Goal: Task Accomplishment & Management: Manage account settings

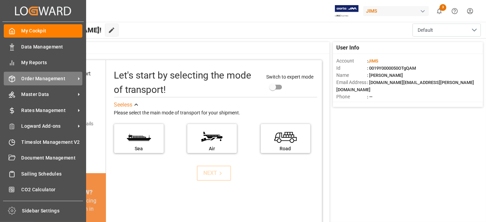
click at [49, 79] on span "Order Management" at bounding box center [49, 78] width 54 height 7
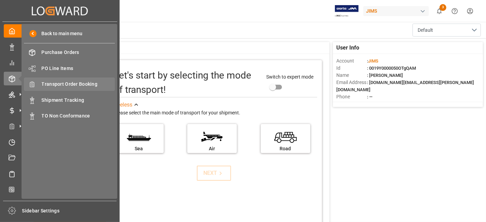
click at [69, 83] on span "Transport Order Booking" at bounding box center [79, 84] width 74 height 7
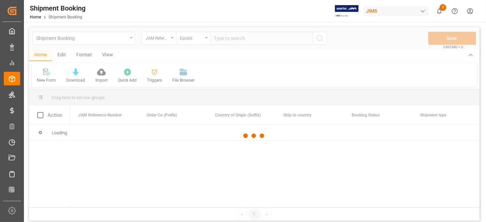
click at [230, 39] on div at bounding box center [254, 136] width 451 height 218
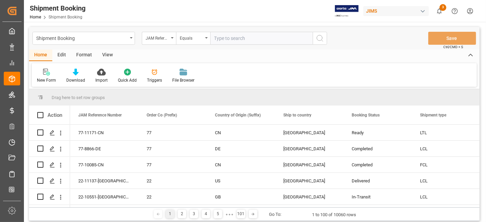
click at [230, 39] on input "text" at bounding box center [261, 38] width 103 height 13
paste input "77-11261-[GEOGRAPHIC_DATA]"
type input "77-11261-US"
click at [324, 42] on button "search button" at bounding box center [320, 38] width 14 height 13
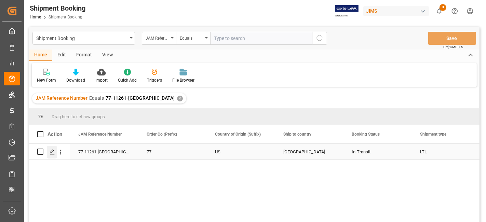
click at [51, 152] on polygon "Press SPACE to select this row." at bounding box center [51, 151] width 3 height 3
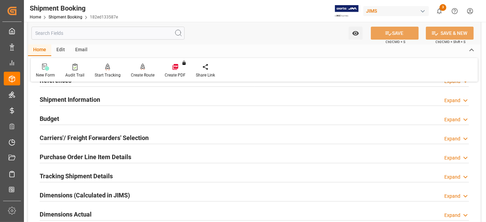
scroll to position [38, 0]
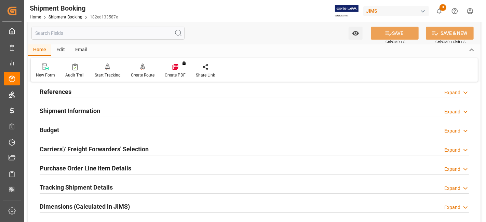
click at [82, 185] on h2 "Tracking Shipment Details" at bounding box center [76, 187] width 73 height 9
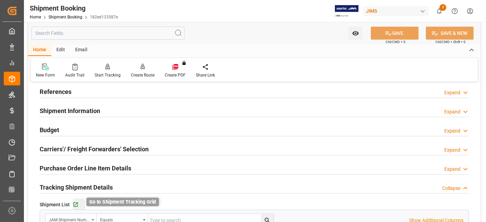
click at [75, 206] on icon "button" at bounding box center [76, 205] width 4 height 4
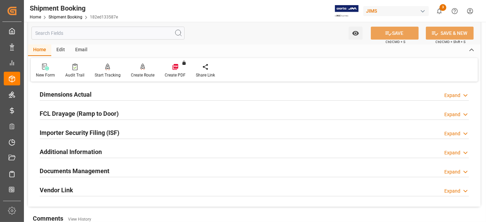
scroll to position [281, 0]
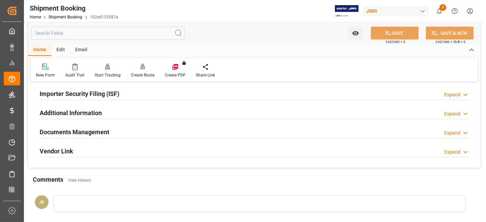
click at [83, 131] on h2 "Documents Management" at bounding box center [75, 132] width 70 height 9
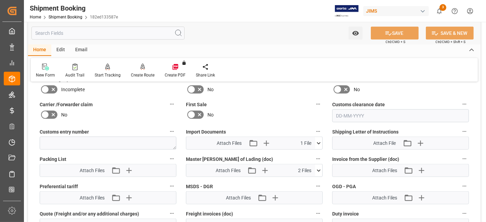
scroll to position [403, 0]
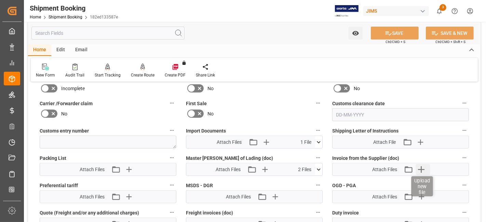
click at [419, 168] on icon "button" at bounding box center [421, 169] width 11 height 11
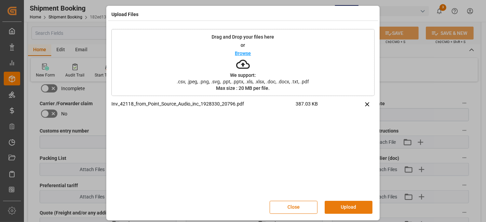
click at [350, 206] on button "Upload" at bounding box center [349, 207] width 48 height 13
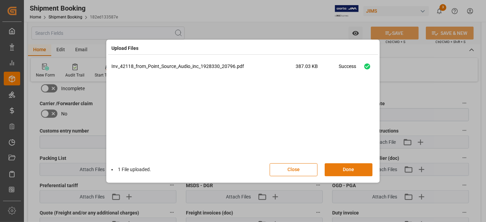
click at [345, 172] on button "Done" at bounding box center [349, 170] width 48 height 13
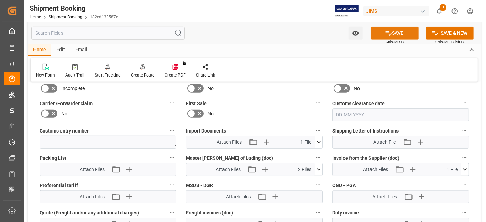
click at [382, 35] on button "SAVE" at bounding box center [395, 33] width 48 height 13
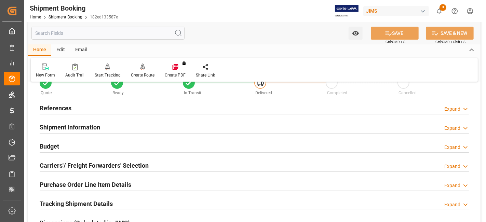
scroll to position [0, 0]
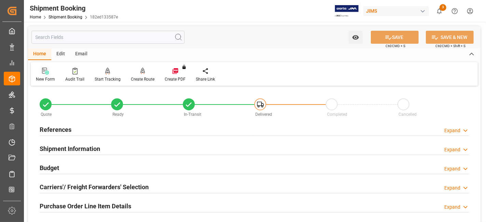
click at [43, 71] on icon at bounding box center [45, 71] width 7 height 7
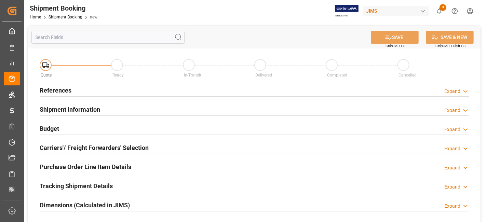
click at [74, 90] on div "References Expand" at bounding box center [255, 89] width 430 height 13
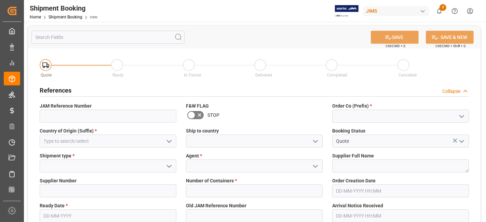
click at [460, 116] on icon "open menu" at bounding box center [462, 117] width 8 height 8
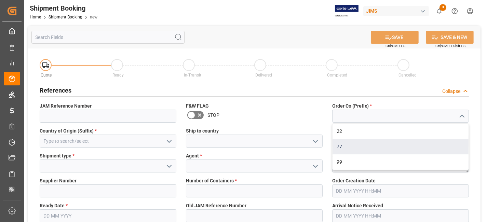
click at [420, 141] on div "77" at bounding box center [401, 146] width 136 height 15
type input "77"
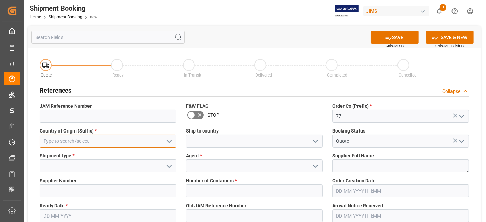
click at [104, 138] on input at bounding box center [108, 141] width 137 height 13
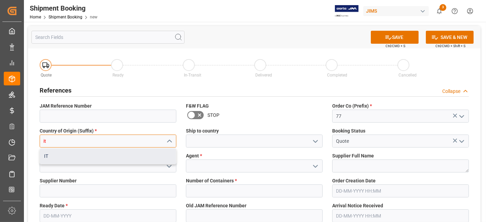
click at [100, 157] on div "IT" at bounding box center [108, 156] width 136 height 15
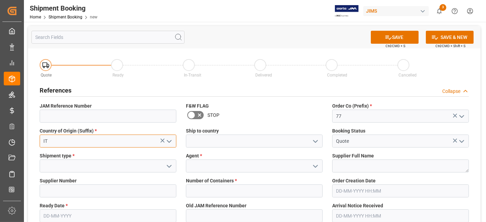
type input "IT"
click at [316, 143] on icon "open menu" at bounding box center [316, 142] width 8 height 8
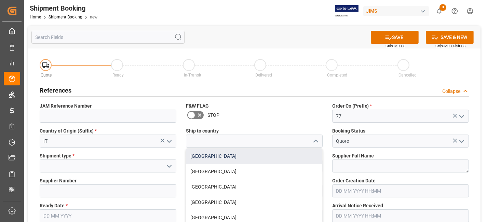
click at [263, 152] on div "[GEOGRAPHIC_DATA]" at bounding box center [254, 156] width 136 height 15
type input "[GEOGRAPHIC_DATA]"
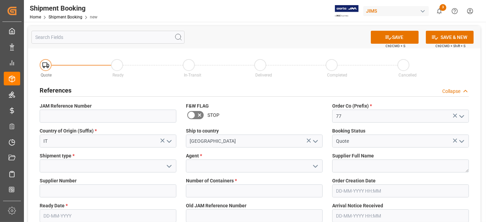
click at [167, 168] on icon "open menu" at bounding box center [169, 166] width 8 height 8
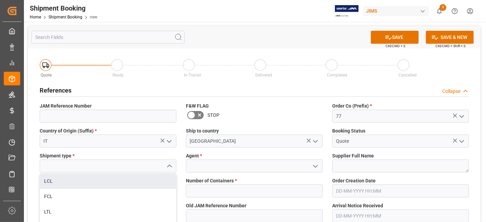
click at [138, 182] on div "LCL" at bounding box center [108, 181] width 136 height 15
type input "LCL"
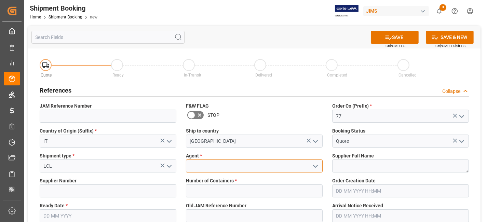
click at [234, 170] on input at bounding box center [254, 166] width 137 height 13
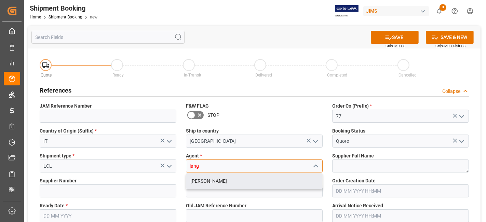
click at [236, 186] on div "[PERSON_NAME]" at bounding box center [254, 181] width 136 height 15
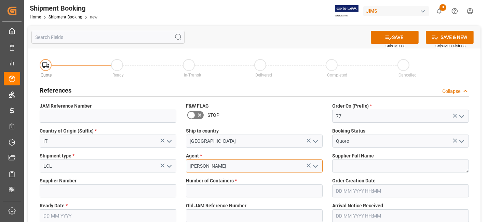
type input "[PERSON_NAME]"
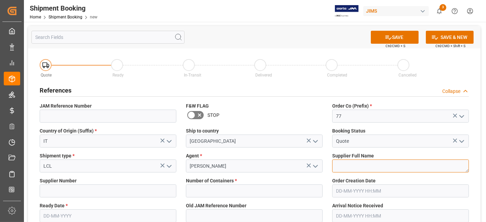
click at [348, 168] on textarea at bounding box center [401, 166] width 137 height 13
paste textarea "Fatar SRL (USD)"
type textarea "Fatar SRL (USD)"
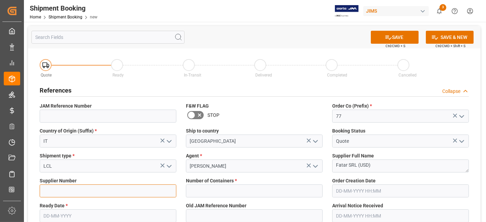
click at [87, 191] on input at bounding box center [108, 191] width 137 height 13
paste input "347652"
type input "347652"
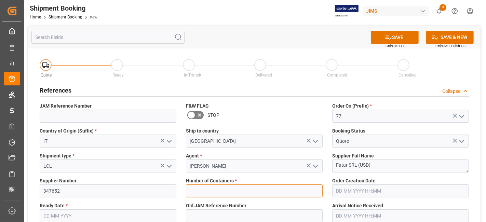
click at [269, 196] on input "text" at bounding box center [254, 191] width 137 height 13
type input "0"
click at [90, 216] on input "text" at bounding box center [108, 216] width 137 height 13
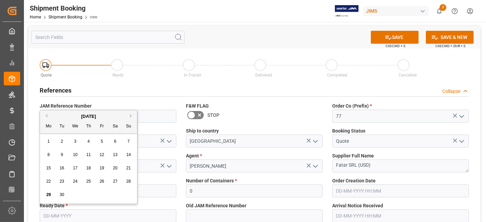
click at [68, 187] on div "22 23 24 25 26 27 28" at bounding box center [88, 181] width 93 height 13
click at [132, 115] on button "Next Month" at bounding box center [132, 116] width 4 height 4
click at [48, 158] on div "6" at bounding box center [48, 155] width 9 height 8
type input "06-10-2025"
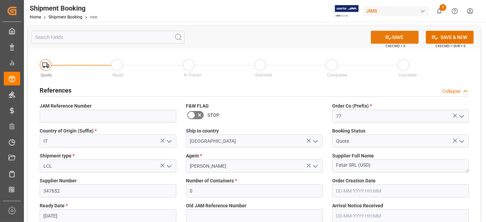
click at [390, 38] on icon at bounding box center [389, 38] width 6 height 4
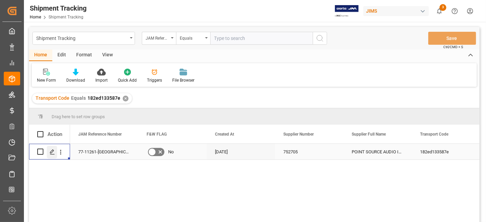
click at [51, 152] on icon "Press SPACE to select this row." at bounding box center [52, 151] width 5 height 5
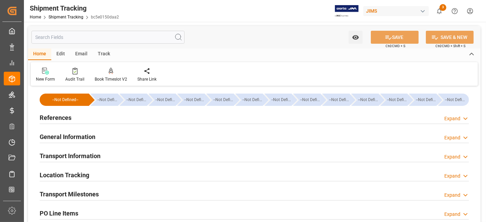
click at [78, 152] on h2 "Transport Information" at bounding box center [70, 156] width 61 height 9
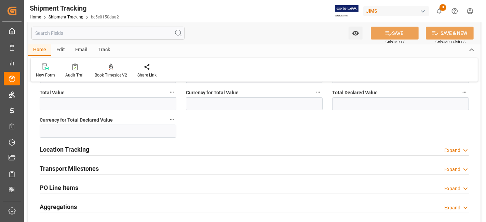
scroll to position [296, 0]
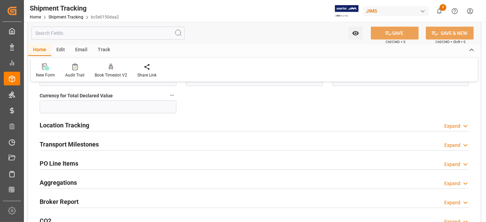
click at [91, 145] on h2 "Transport Milestones" at bounding box center [69, 144] width 59 height 9
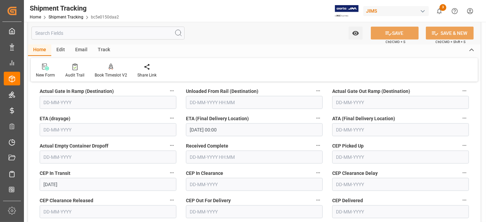
scroll to position [433, 0]
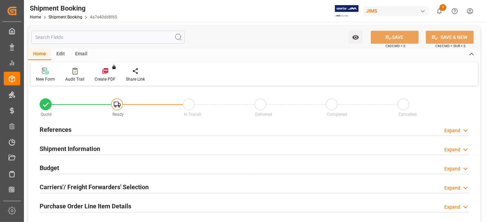
type input "0"
type input "06-10-2025"
click at [62, 132] on h2 "References" at bounding box center [56, 129] width 32 height 9
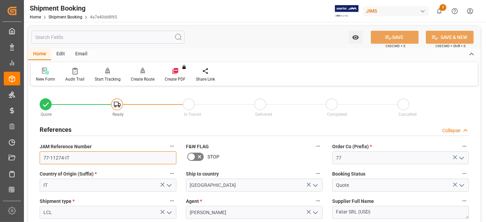
drag, startPoint x: 94, startPoint y: 160, endPoint x: 25, endPoint y: 152, distance: 69.5
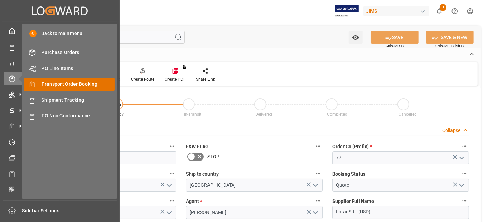
click at [85, 83] on span "Transport Order Booking" at bounding box center [79, 84] width 74 height 7
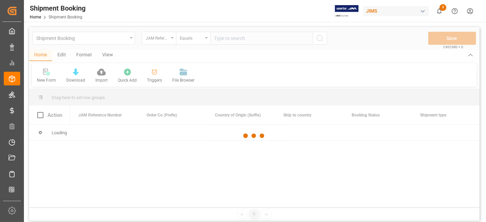
click at [226, 39] on div at bounding box center [254, 136] width 451 height 218
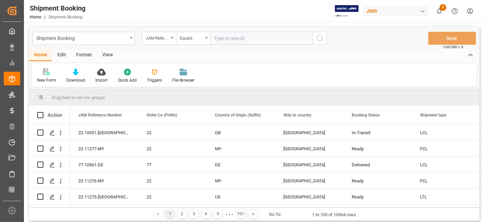
click at [226, 39] on input "text" at bounding box center [261, 38] width 103 height 13
paste input "77-11087-[GEOGRAPHIC_DATA]"
type input "77-11087-[GEOGRAPHIC_DATA]"
click at [320, 41] on icon "search button" at bounding box center [320, 38] width 8 height 8
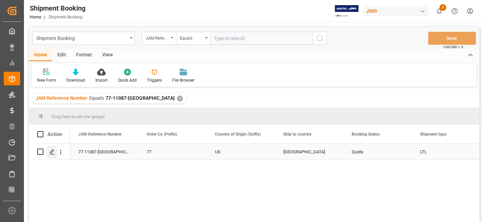
click at [54, 150] on icon "Press SPACE to select this row." at bounding box center [52, 151] width 5 height 5
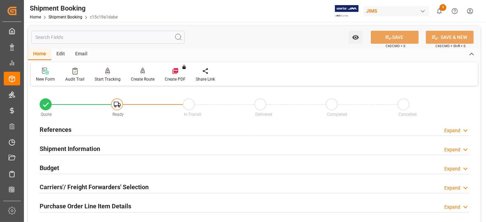
click at [76, 128] on div "References Expand" at bounding box center [255, 129] width 430 height 13
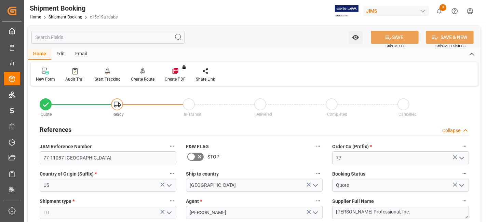
click at [76, 128] on div "References Collapse" at bounding box center [255, 129] width 430 height 13
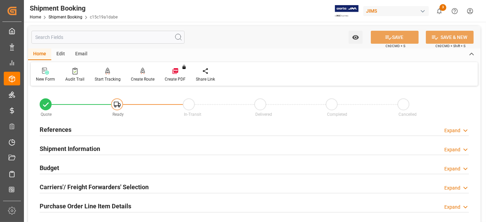
click at [60, 183] on h2 "Carriers'/ Freight Forwarders' Selection" at bounding box center [94, 187] width 109 height 9
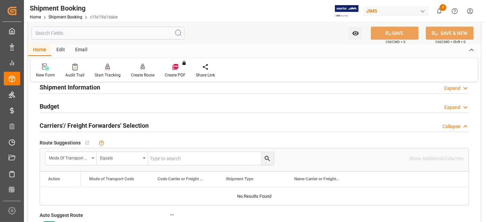
scroll to position [76, 0]
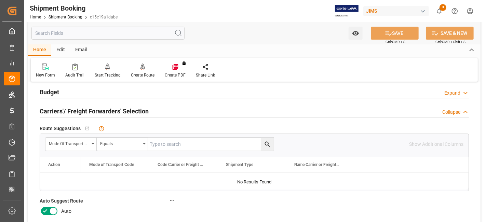
click at [47, 210] on icon at bounding box center [45, 211] width 4 height 3
click at [0, 0] on input "checkbox" at bounding box center [0, 0] width 0 height 0
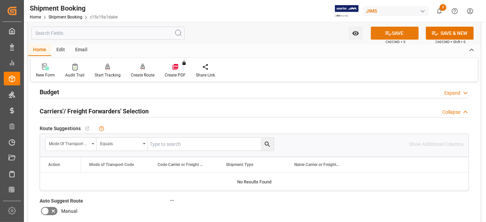
click at [395, 28] on button "SAVE" at bounding box center [395, 33] width 48 height 13
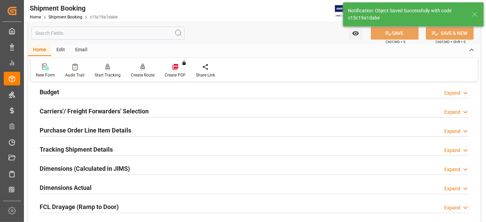
click at [142, 74] on div "Create Route" at bounding box center [143, 75] width 24 height 6
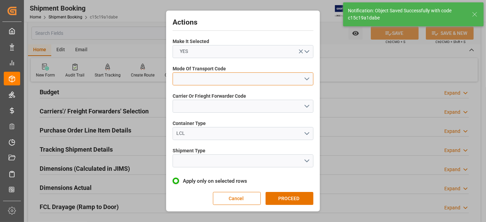
click at [309, 80] on button "open menu" at bounding box center [243, 79] width 141 height 13
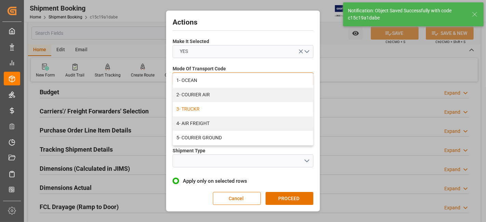
click at [294, 112] on div "3- TRUCKR" at bounding box center [243, 109] width 140 height 14
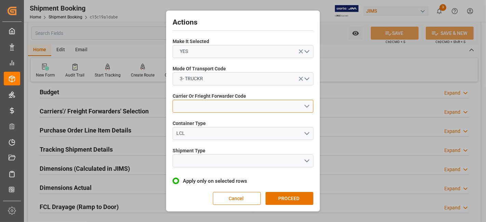
click at [311, 110] on button "open menu" at bounding box center [243, 106] width 141 height 13
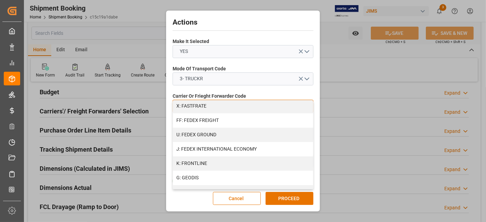
scroll to position [190, 0]
click at [241, 161] on div "K: FRONTLINE" at bounding box center [243, 162] width 140 height 14
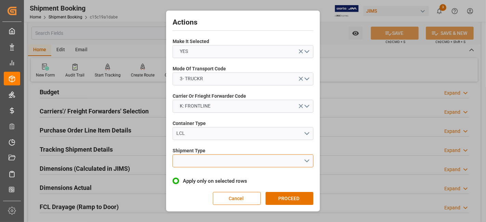
click at [310, 162] on button "open menu" at bounding box center [243, 161] width 141 height 13
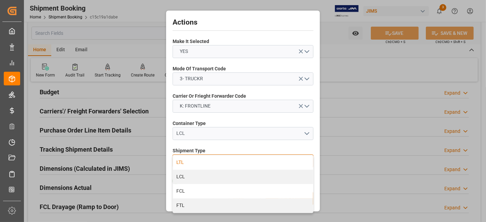
click at [249, 163] on div "LTL" at bounding box center [243, 163] width 140 height 14
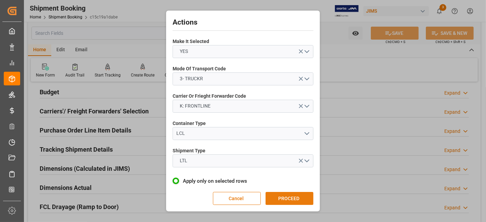
click at [281, 198] on button "PROCEED" at bounding box center [290, 198] width 48 height 13
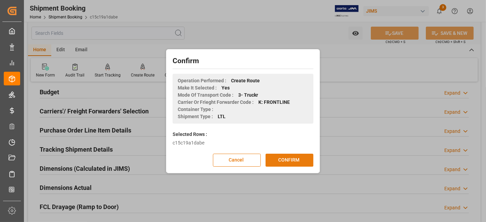
click at [289, 162] on button "CONFIRM" at bounding box center [290, 160] width 48 height 13
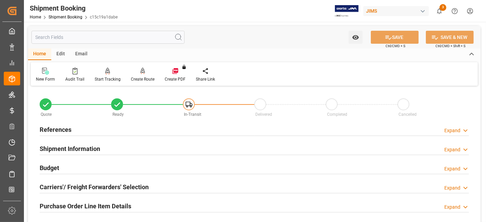
click at [114, 187] on h2 "Carriers'/ Freight Forwarders' Selection" at bounding box center [94, 187] width 109 height 9
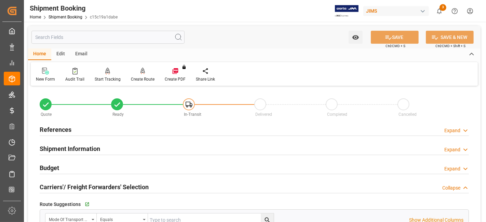
click at [114, 187] on h2 "Carriers'/ Freight Forwarders' Selection" at bounding box center [94, 187] width 109 height 9
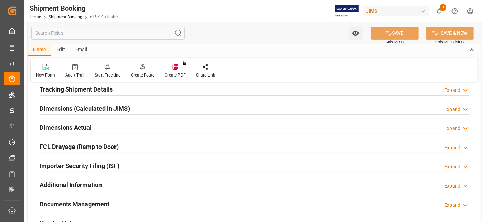
scroll to position [137, 0]
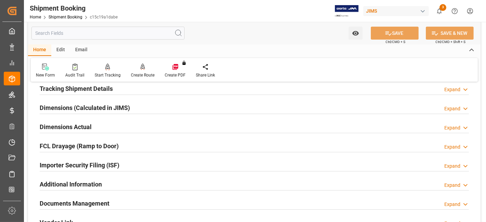
click at [80, 107] on h2 "Dimensions (Calculated in JIMS)" at bounding box center [85, 107] width 90 height 9
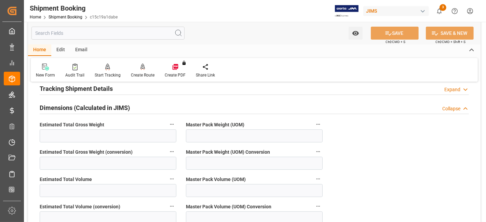
click at [80, 107] on h2 "Dimensions (Calculated in JIMS)" at bounding box center [85, 107] width 90 height 9
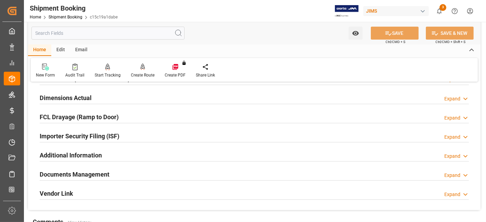
scroll to position [167, 0]
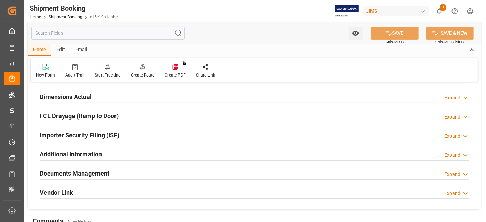
click at [82, 167] on div "Documents Management" at bounding box center [75, 173] width 70 height 13
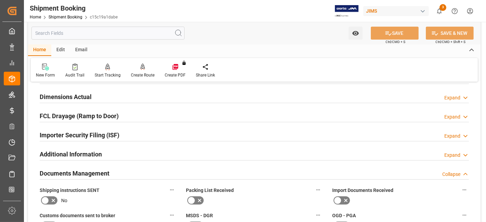
scroll to position [182, 0]
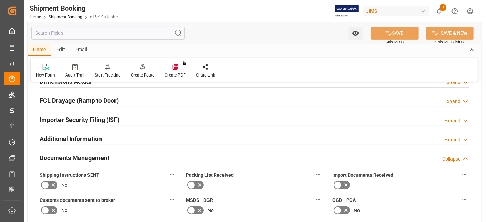
click at [51, 181] on icon at bounding box center [53, 185] width 8 height 8
click at [0, 0] on input "checkbox" at bounding box center [0, 0] width 0 height 0
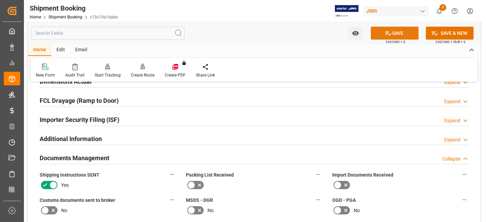
click at [388, 32] on icon at bounding box center [388, 33] width 7 height 7
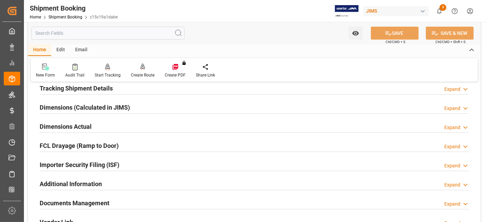
scroll to position [137, 0]
click at [84, 90] on h2 "Tracking Shipment Details" at bounding box center [76, 88] width 73 height 9
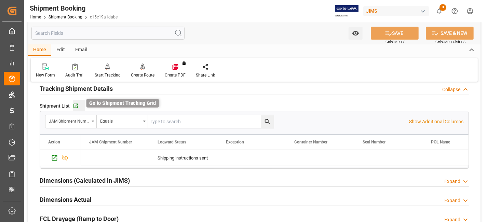
click at [76, 106] on icon "button" at bounding box center [76, 106] width 6 height 6
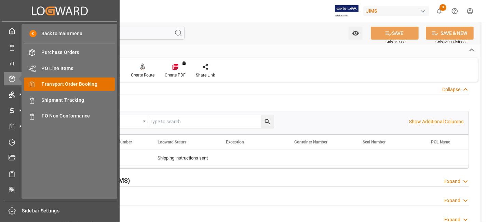
click at [74, 86] on span "Transport Order Booking" at bounding box center [79, 84] width 74 height 7
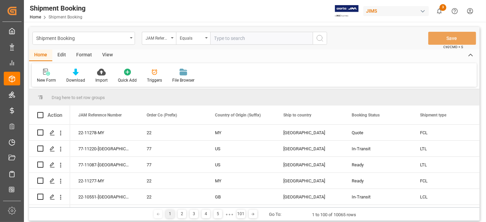
click at [221, 38] on input "text" at bounding box center [261, 38] width 103 height 13
paste input "77-11089-[GEOGRAPHIC_DATA]"
type input "77-11089-[GEOGRAPHIC_DATA]"
click at [325, 38] on button "search button" at bounding box center [320, 38] width 14 height 13
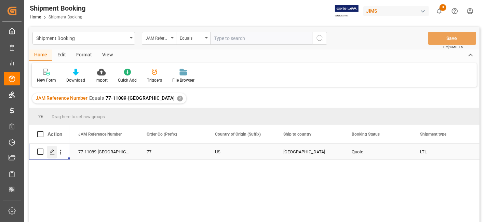
click at [51, 151] on icon "Press SPACE to select this row." at bounding box center [52, 151] width 5 height 5
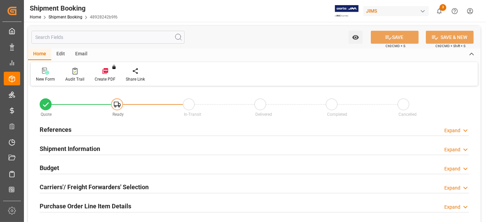
type input "0"
click at [91, 132] on div "References Expand" at bounding box center [255, 129] width 430 height 13
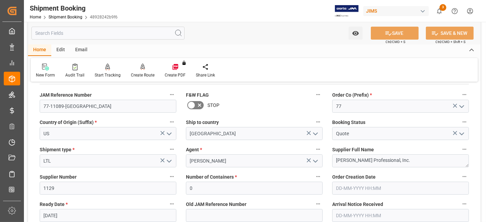
scroll to position [76, 0]
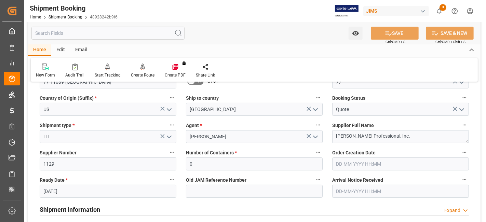
click at [77, 194] on input "[DATE]" at bounding box center [108, 191] width 137 height 13
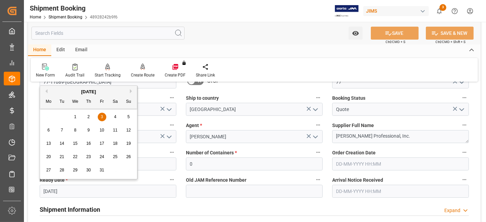
click at [45, 89] on button "Previous Month" at bounding box center [45, 91] width 4 height 4
click at [47, 170] on span "29" at bounding box center [48, 170] width 4 height 5
type input "[DATE]"
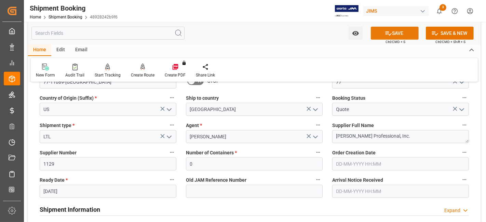
click at [383, 35] on button "SAVE" at bounding box center [395, 33] width 48 height 13
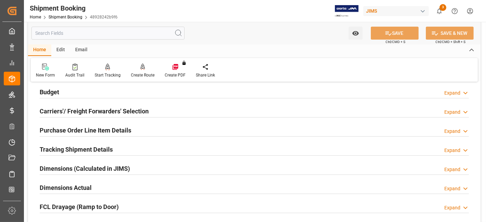
click at [69, 92] on div "Budget Expand" at bounding box center [255, 91] width 430 height 13
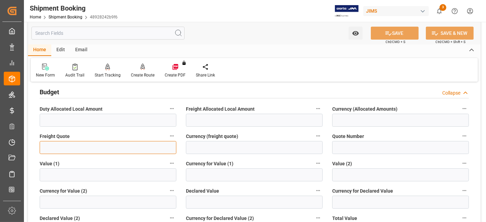
drag, startPoint x: 66, startPoint y: 144, endPoint x: 62, endPoint y: 145, distance: 4.2
click at [66, 144] on input "text" at bounding box center [108, 147] width 137 height 13
type input "2250"
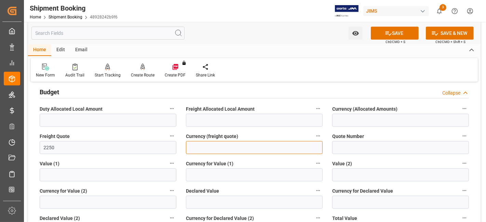
click at [217, 148] on input at bounding box center [254, 147] width 137 height 13
type input "CAD"
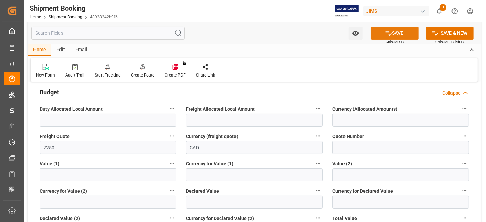
click at [389, 34] on icon at bounding box center [388, 33] width 7 height 7
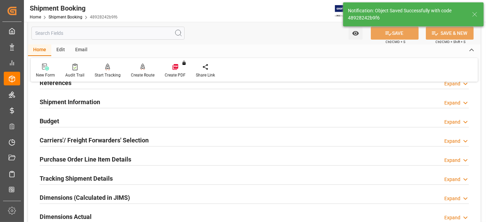
scroll to position [0, 0]
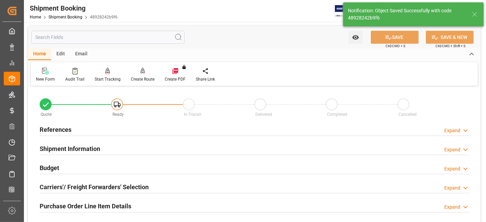
click at [80, 150] on h2 "Shipment Information" at bounding box center [70, 148] width 61 height 9
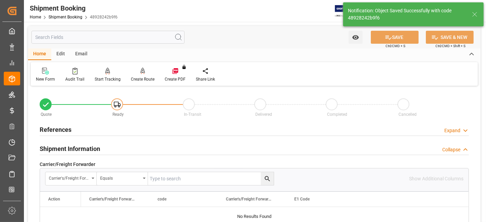
click at [80, 150] on h2 "Shipment Information" at bounding box center [70, 148] width 61 height 9
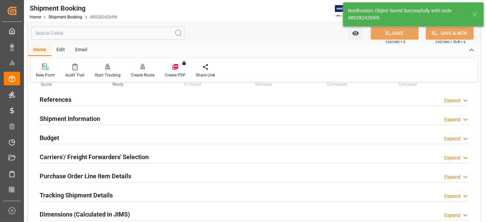
click at [74, 159] on h2 "Carriers'/ Freight Forwarders' Selection" at bounding box center [94, 157] width 109 height 9
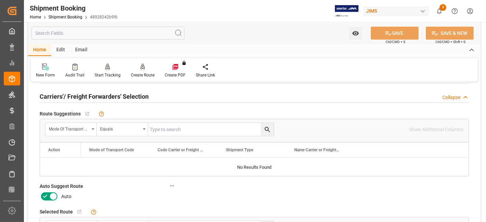
scroll to position [91, 0]
click at [48, 196] on icon at bounding box center [45, 196] width 8 height 8
click at [0, 0] on input "checkbox" at bounding box center [0, 0] width 0 height 0
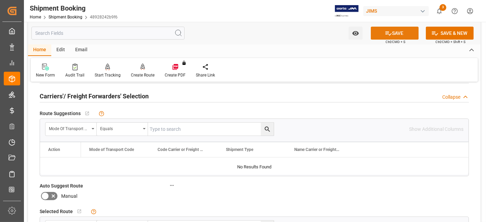
click at [385, 36] on icon at bounding box center [388, 33] width 7 height 7
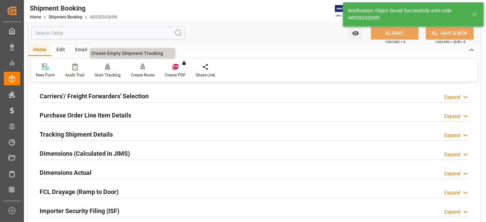
click at [110, 72] on div "Start Tracking" at bounding box center [108, 75] width 26 height 6
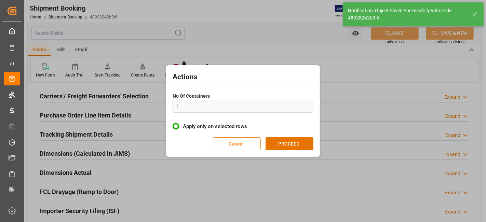
click at [232, 143] on button "Cancel" at bounding box center [237, 144] width 48 height 13
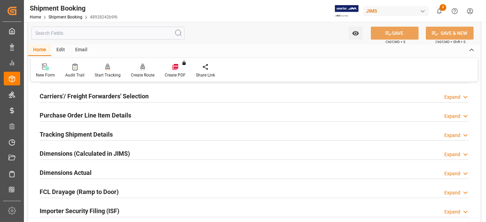
click at [145, 69] on div at bounding box center [143, 66] width 24 height 7
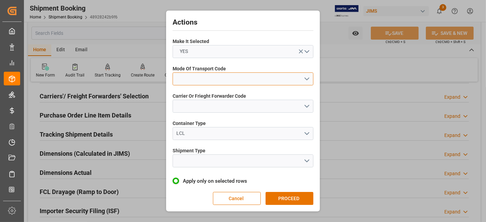
click at [310, 78] on button "open menu" at bounding box center [243, 79] width 141 height 13
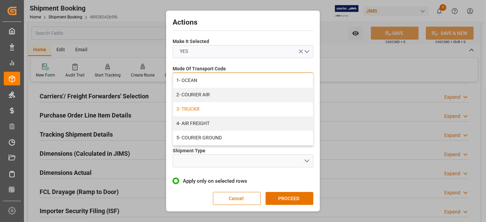
click at [284, 106] on div "3- TRUCKR" at bounding box center [243, 109] width 140 height 14
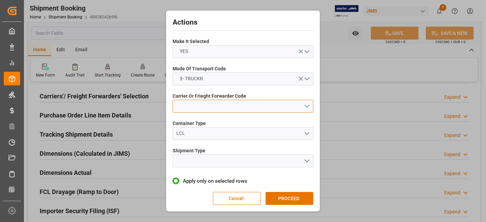
click at [306, 110] on button "open menu" at bounding box center [243, 106] width 141 height 13
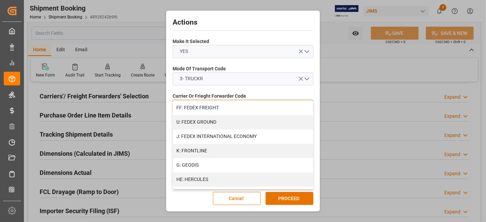
scroll to position [210, 0]
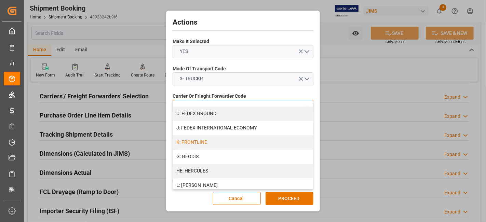
click at [242, 143] on div "K: FRONTLINE" at bounding box center [243, 142] width 140 height 14
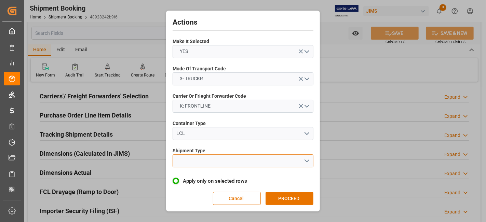
click at [311, 164] on button "open menu" at bounding box center [243, 161] width 141 height 13
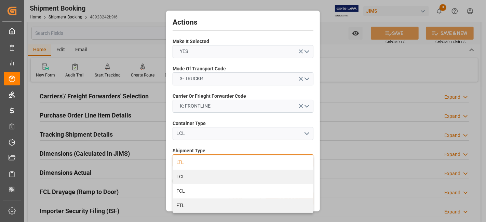
click at [261, 161] on div "LTL" at bounding box center [243, 163] width 140 height 14
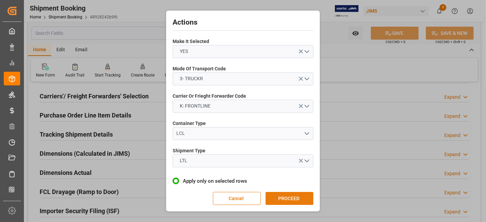
click at [284, 197] on button "PROCEED" at bounding box center [290, 198] width 48 height 13
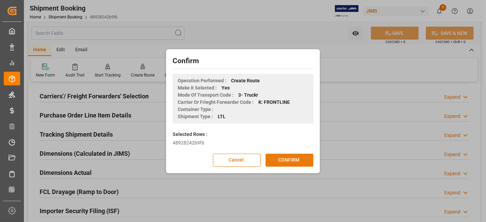
click at [286, 162] on button "CONFIRM" at bounding box center [290, 160] width 48 height 13
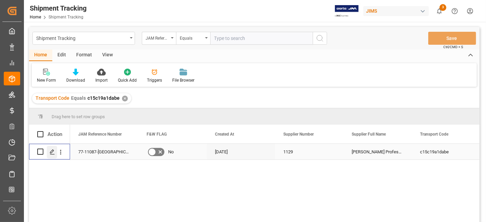
click at [53, 150] on icon "Press SPACE to select this row." at bounding box center [52, 151] width 5 height 5
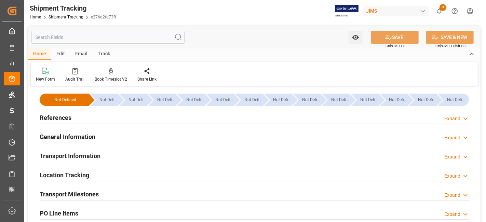
click at [77, 116] on div "References Expand" at bounding box center [255, 117] width 430 height 13
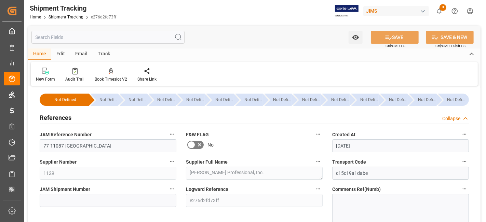
click at [76, 116] on div "References Collapse" at bounding box center [255, 117] width 430 height 13
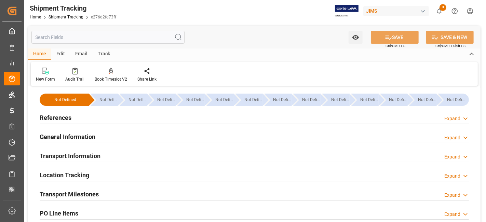
click at [80, 196] on h2 "Transport Milestones" at bounding box center [69, 194] width 59 height 9
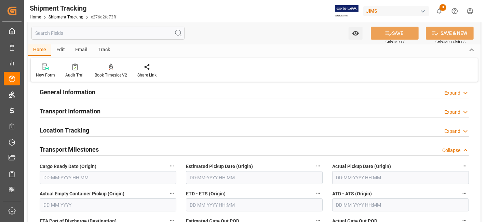
scroll to position [45, 0]
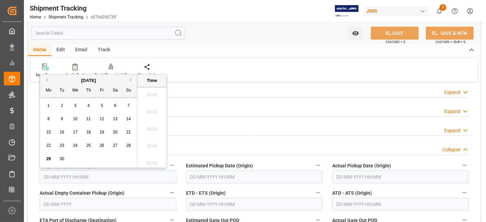
click at [64, 177] on input "text" at bounding box center [108, 177] width 137 height 13
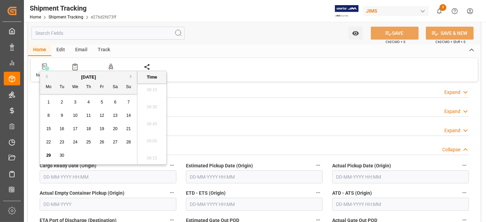
click at [47, 155] on span "29" at bounding box center [48, 155] width 4 height 5
type input "[DATE] 00:00"
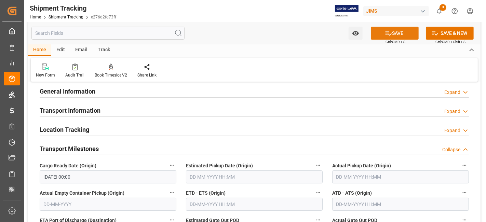
click at [374, 34] on button "SAVE" at bounding box center [395, 33] width 48 height 13
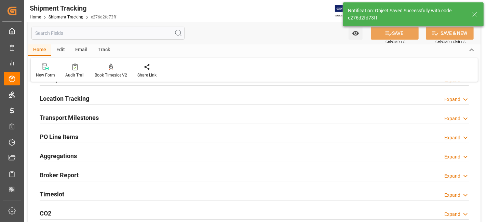
scroll to position [83, 0]
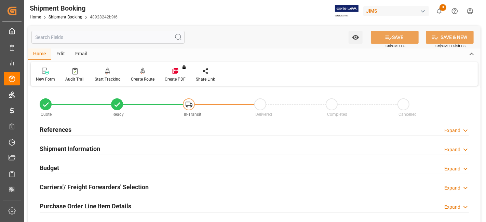
click at [91, 185] on h2 "Carriers'/ Freight Forwarders' Selection" at bounding box center [94, 187] width 109 height 9
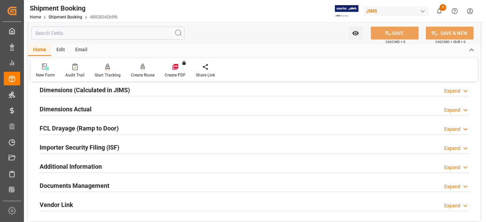
scroll to position [327, 0]
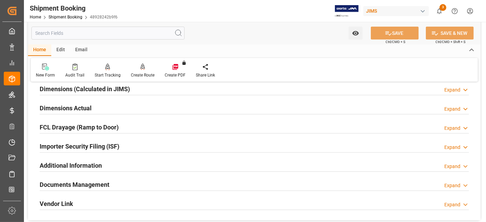
click at [108, 181] on h2 "Documents Management" at bounding box center [75, 184] width 70 height 9
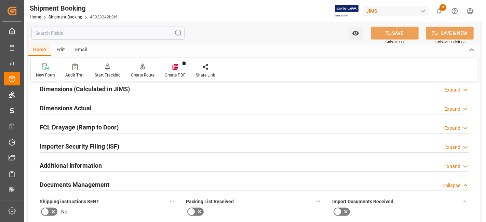
click at [108, 181] on h2 "Documents Management" at bounding box center [75, 184] width 70 height 9
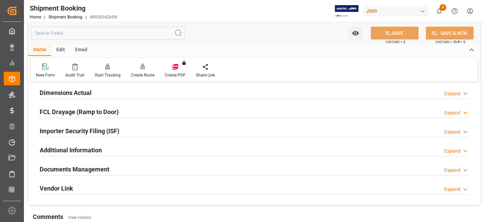
scroll to position [357, 0]
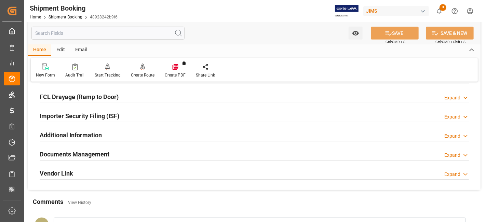
click at [104, 151] on h2 "Documents Management" at bounding box center [75, 154] width 70 height 9
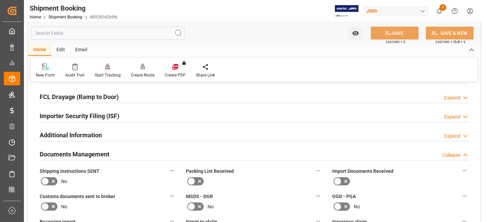
click at [104, 151] on h2 "Documents Management" at bounding box center [75, 154] width 70 height 9
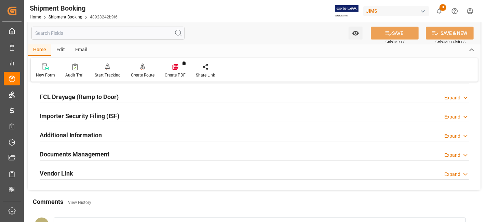
click at [104, 151] on h2 "Documents Management" at bounding box center [75, 154] width 70 height 9
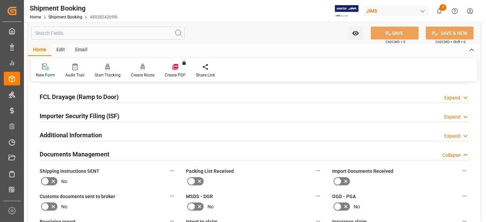
click at [53, 178] on icon at bounding box center [53, 182] width 8 height 8
click at [0, 0] on input "checkbox" at bounding box center [0, 0] width 0 height 0
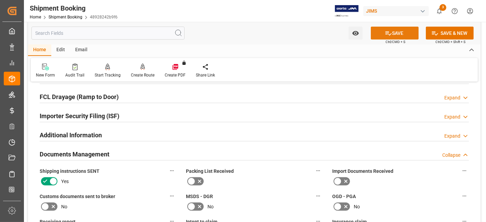
click at [383, 36] on button "SAVE" at bounding box center [395, 33] width 48 height 13
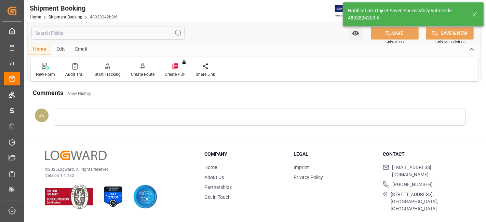
scroll to position [187, 0]
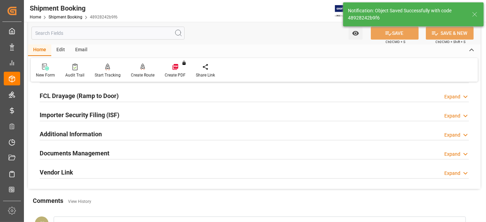
click at [98, 153] on h2 "Documents Management" at bounding box center [75, 153] width 70 height 9
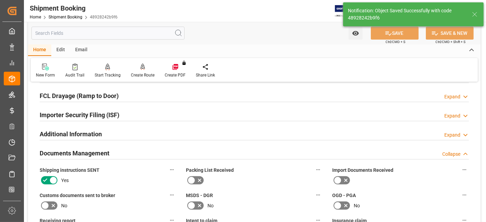
click at [98, 153] on h2 "Documents Management" at bounding box center [75, 153] width 70 height 9
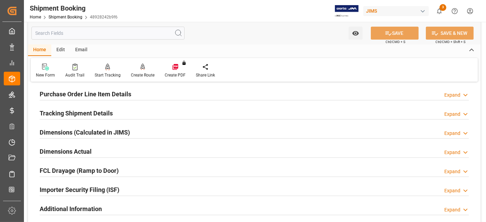
scroll to position [111, 0]
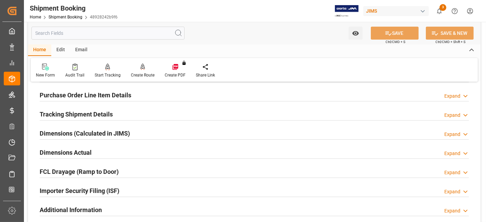
click at [62, 113] on h2 "Tracking Shipment Details" at bounding box center [76, 114] width 73 height 9
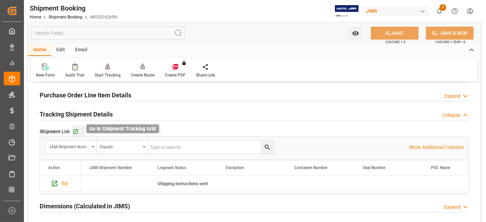
click at [76, 132] on icon "button" at bounding box center [76, 132] width 6 height 6
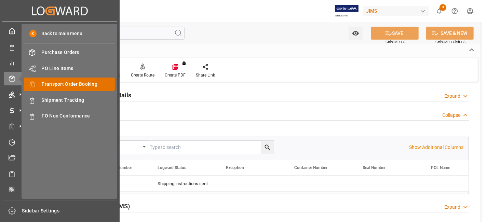
click at [80, 79] on div "Transport Order Booking Transport Order Booking" at bounding box center [69, 84] width 91 height 13
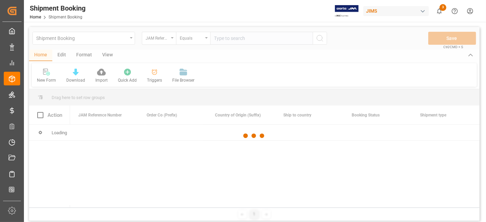
click at [231, 38] on div at bounding box center [254, 136] width 451 height 218
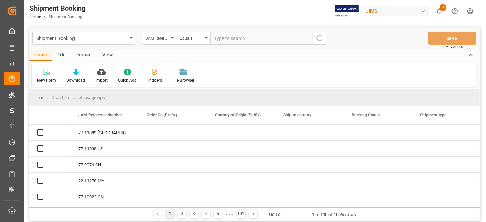
click at [230, 40] on input "text" at bounding box center [261, 38] width 103 height 13
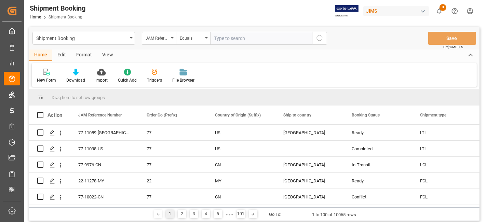
paste input "77-11087-US"
type input "77-11087-US"
click at [324, 42] on button "search button" at bounding box center [320, 38] width 14 height 13
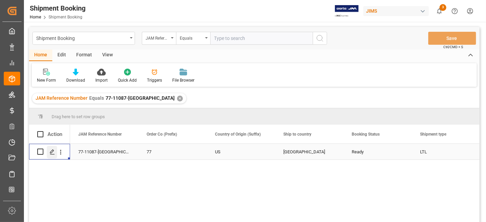
click at [53, 155] on div "Press SPACE to select this row." at bounding box center [52, 152] width 10 height 13
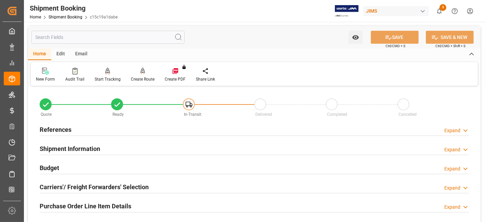
click at [73, 130] on div "References Expand" at bounding box center [255, 129] width 430 height 13
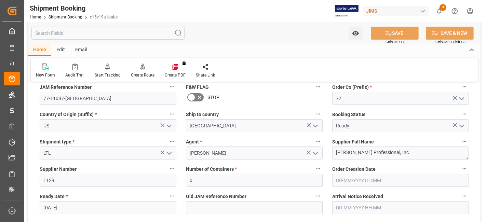
scroll to position [61, 0]
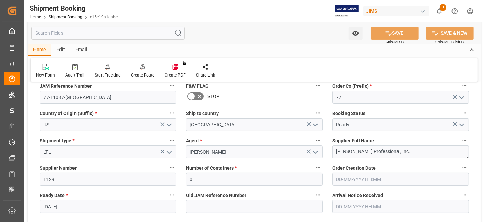
click at [75, 201] on input "03-10-2025" at bounding box center [108, 206] width 137 height 13
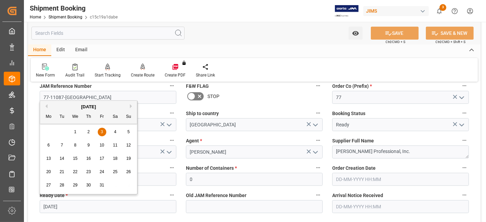
click at [47, 106] on button "Previous Month" at bounding box center [45, 106] width 4 height 4
click at [49, 186] on span "29" at bounding box center [48, 185] width 4 height 5
type input "29-09-2025"
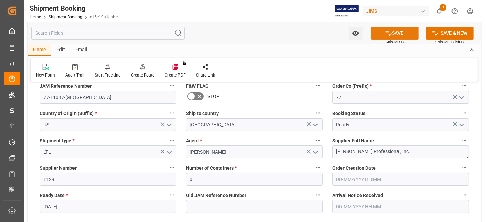
click at [394, 32] on button "SAVE" at bounding box center [395, 33] width 48 height 13
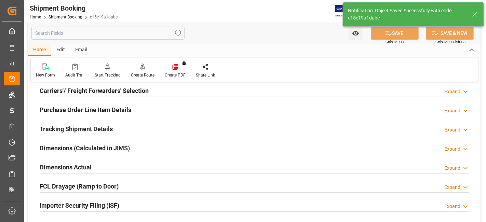
scroll to position [106, 0]
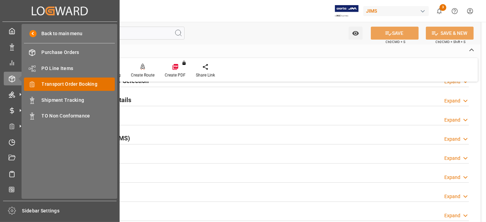
click at [72, 86] on span "Transport Order Booking" at bounding box center [79, 84] width 74 height 7
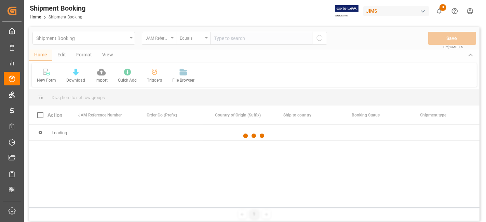
click at [226, 39] on div at bounding box center [254, 136] width 451 height 218
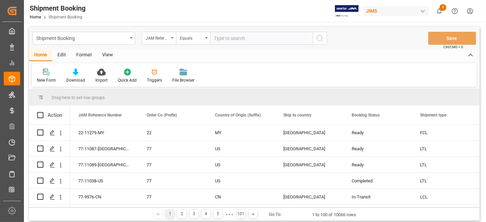
click at [229, 41] on input "text" at bounding box center [261, 38] width 103 height 13
paste input "77-11231-[GEOGRAPHIC_DATA]"
type input "77-11231-[GEOGRAPHIC_DATA]"
click at [325, 41] on button "search button" at bounding box center [320, 38] width 14 height 13
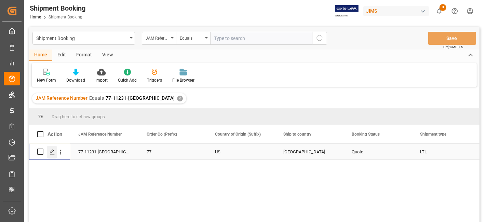
click at [51, 153] on polygon "Press SPACE to select this row." at bounding box center [51, 151] width 3 height 3
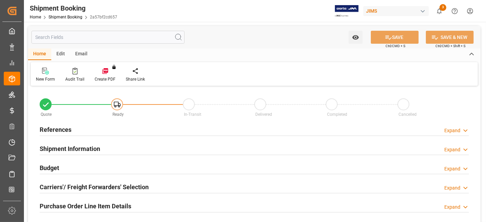
type input "0"
type input "02-10-2025"
click at [71, 167] on div "Budget Expand" at bounding box center [255, 167] width 430 height 13
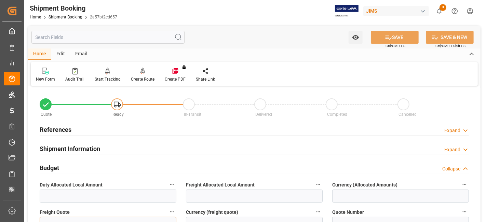
click at [73, 219] on input "text" at bounding box center [108, 223] width 137 height 13
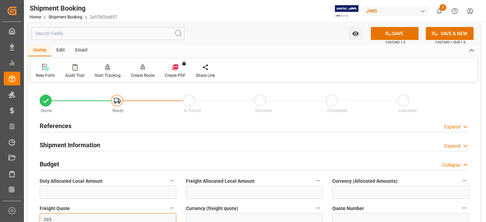
type input "395"
click at [202, 219] on input at bounding box center [254, 219] width 137 height 13
type input "CAD"
click at [385, 31] on icon at bounding box center [388, 33] width 7 height 7
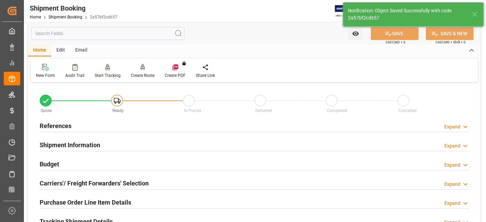
type input "Ready"
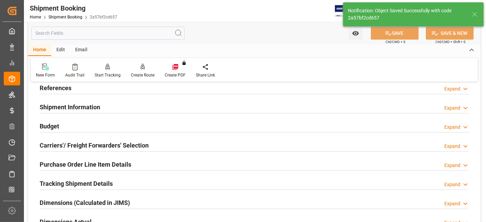
click at [80, 91] on div "References Expand" at bounding box center [255, 87] width 430 height 13
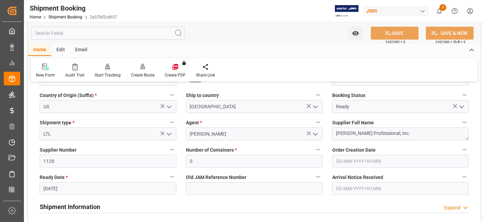
scroll to position [80, 0]
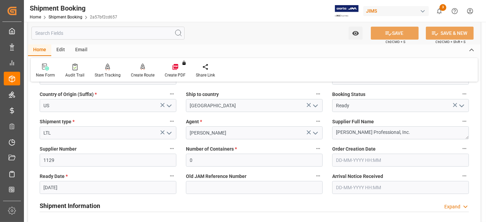
click at [75, 186] on input "[DATE]" at bounding box center [108, 187] width 137 height 13
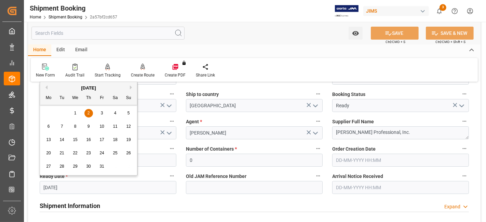
click at [46, 88] on button "Previous Month" at bounding box center [45, 88] width 4 height 4
click at [49, 167] on span "29" at bounding box center [48, 166] width 4 height 5
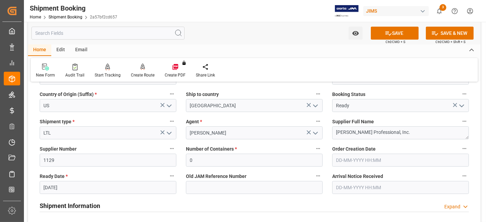
type input "29-09-2025"
click at [397, 31] on button "SAVE" at bounding box center [395, 33] width 48 height 13
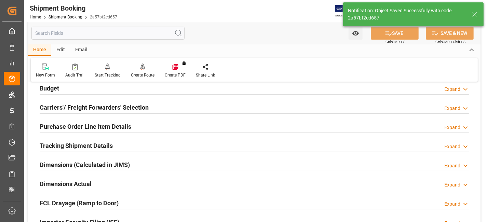
click at [64, 104] on h2 "Carriers'/ Freight Forwarders' Selection" at bounding box center [94, 107] width 109 height 9
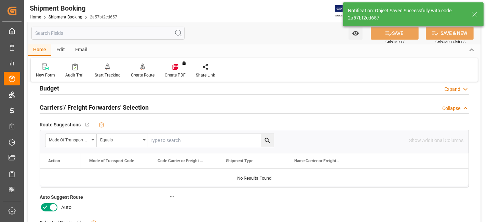
click at [64, 104] on h2 "Carriers'/ Freight Forwarders' Selection" at bounding box center [94, 107] width 109 height 9
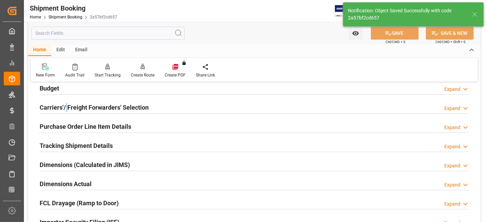
click at [64, 104] on h2 "Carriers'/ Freight Forwarders' Selection" at bounding box center [94, 107] width 109 height 9
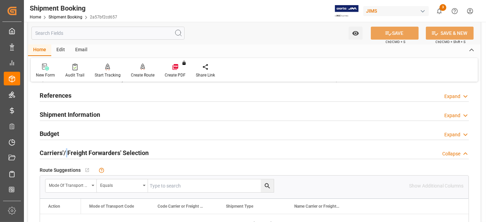
scroll to position [49, 0]
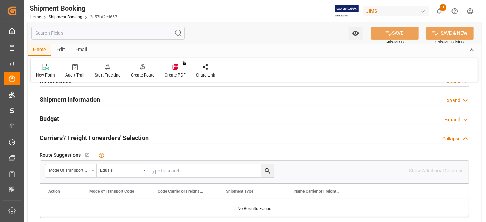
click at [60, 119] on div "Budget Expand" at bounding box center [255, 118] width 430 height 13
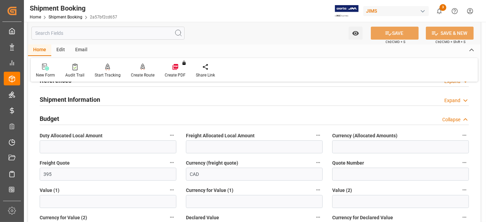
click at [60, 119] on div "Budget Collapse" at bounding box center [255, 118] width 430 height 13
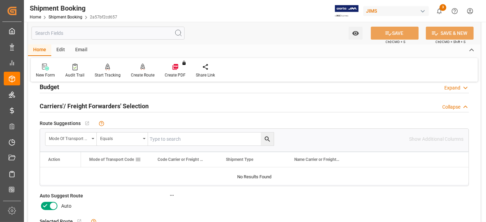
scroll to position [95, 0]
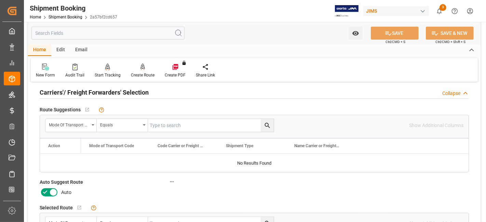
click at [43, 188] on icon at bounding box center [45, 192] width 8 height 8
click at [0, 0] on input "checkbox" at bounding box center [0, 0] width 0 height 0
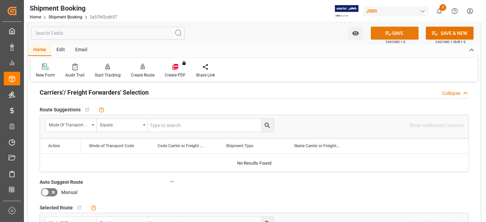
click at [386, 38] on button "SAVE" at bounding box center [395, 33] width 48 height 13
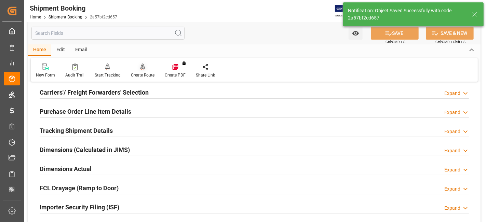
click at [142, 76] on div "Create Route" at bounding box center [143, 75] width 24 height 6
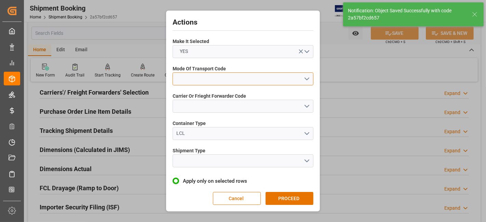
click at [307, 80] on button "open menu" at bounding box center [243, 79] width 141 height 13
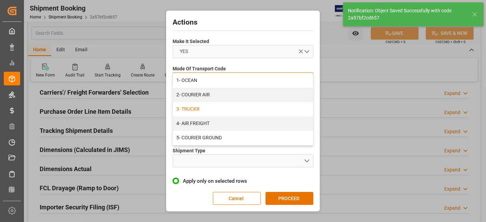
click at [288, 105] on div "3- TRUCKR" at bounding box center [243, 109] width 140 height 14
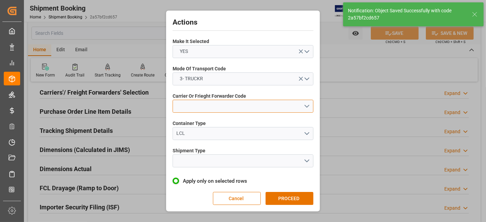
click at [309, 110] on button "open menu" at bounding box center [243, 106] width 141 height 13
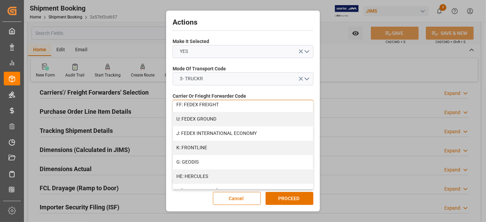
scroll to position [207, 0]
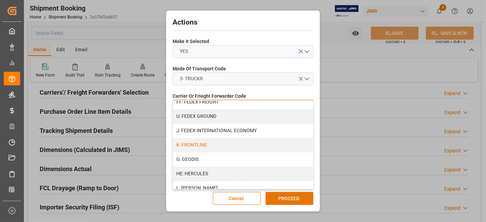
click at [254, 140] on div "K: FRONTLINE" at bounding box center [243, 145] width 140 height 14
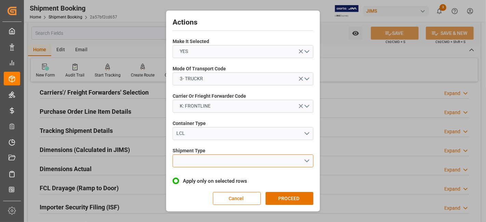
click at [308, 159] on button "open menu" at bounding box center [243, 161] width 141 height 13
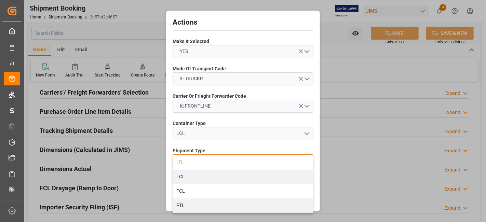
click at [217, 162] on div "LTL" at bounding box center [243, 163] width 140 height 14
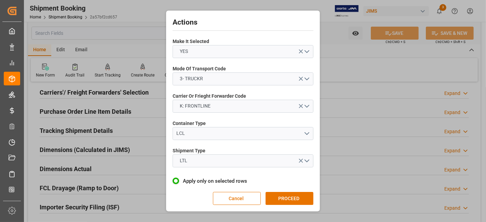
click at [288, 197] on button "PROCEED" at bounding box center [290, 198] width 48 height 13
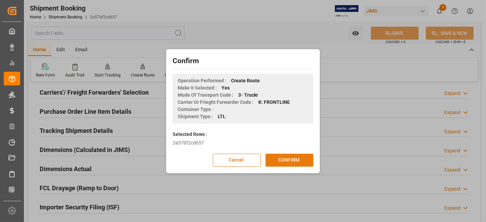
click at [290, 162] on button "CONFIRM" at bounding box center [290, 160] width 48 height 13
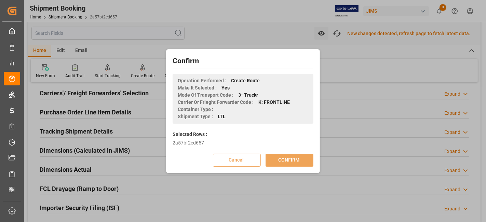
scroll to position [95, 0]
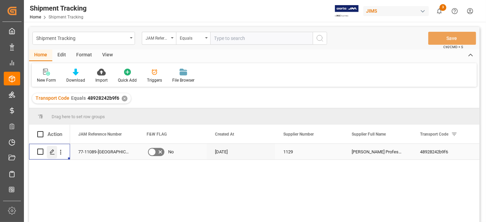
click at [51, 155] on icon "Press SPACE to select this row." at bounding box center [52, 151] width 5 height 5
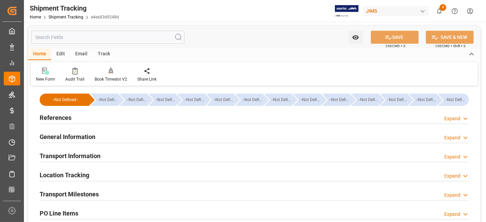
type input "[DATE]"
click at [75, 120] on div "References Expand" at bounding box center [255, 117] width 430 height 13
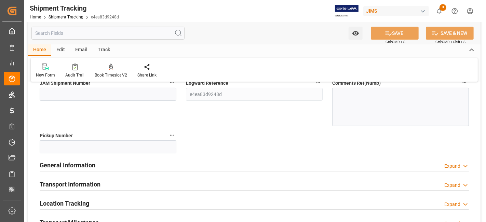
click at [82, 183] on h2 "Transport Information" at bounding box center [70, 184] width 61 height 9
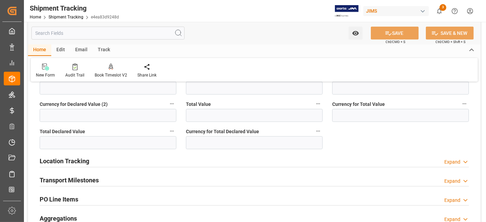
scroll to position [411, 0]
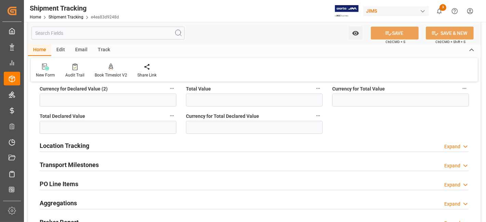
click at [80, 165] on h2 "Transport Milestones" at bounding box center [69, 164] width 59 height 9
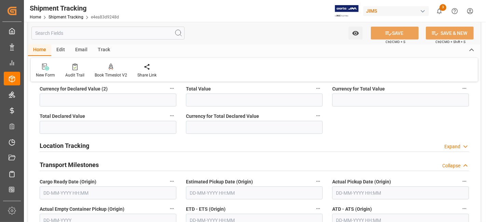
click at [59, 188] on input "text" at bounding box center [108, 193] width 137 height 13
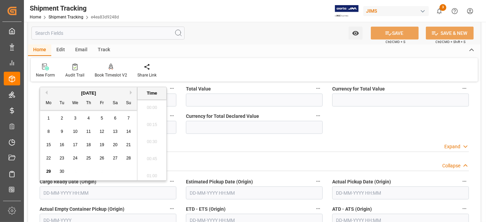
scroll to position [583, 0]
click at [49, 172] on span "29" at bounding box center [48, 171] width 4 height 5
type input "29-09-2025 00:00"
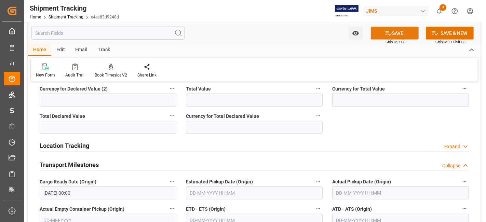
click at [396, 33] on button "SAVE" at bounding box center [395, 33] width 48 height 13
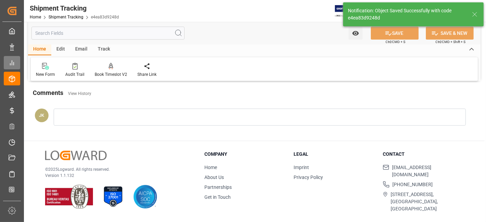
scroll to position [29, 0]
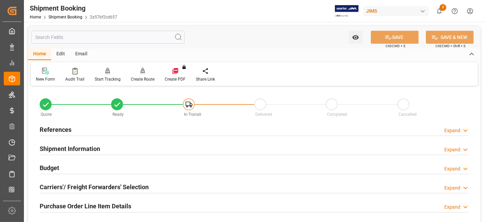
click at [128, 187] on h2 "Carriers'/ Freight Forwarders' Selection" at bounding box center [94, 187] width 109 height 9
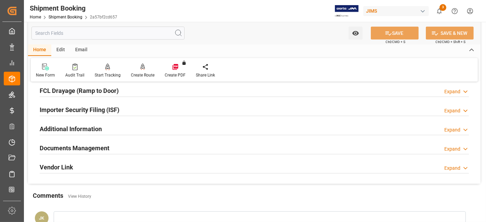
scroll to position [365, 0]
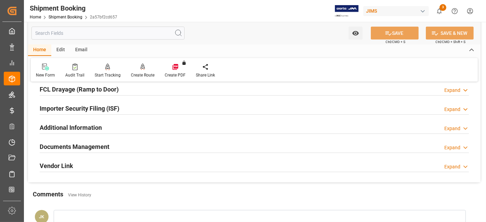
click at [118, 144] on div "Documents Management Expand" at bounding box center [255, 146] width 430 height 13
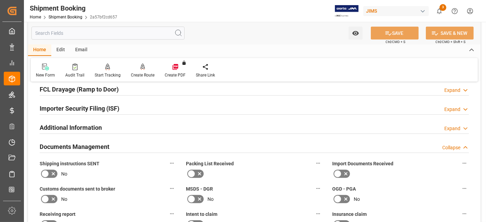
click at [51, 171] on icon at bounding box center [53, 174] width 8 height 8
click at [0, 0] on input "checkbox" at bounding box center [0, 0] width 0 height 0
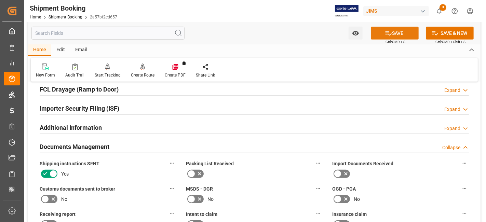
click at [394, 35] on button "SAVE" at bounding box center [395, 33] width 48 height 13
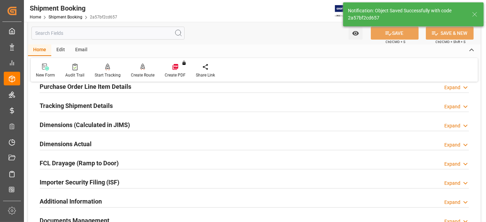
scroll to position [119, 0]
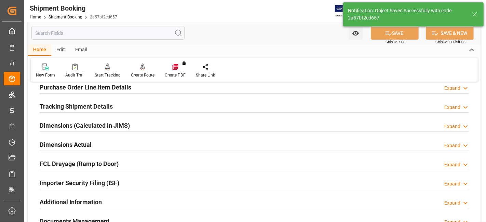
click at [71, 106] on h2 "Tracking Shipment Details" at bounding box center [76, 106] width 73 height 9
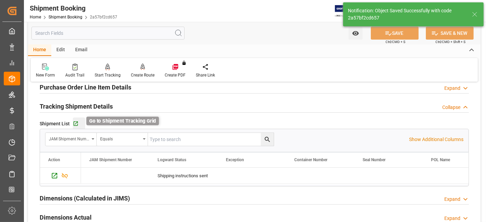
click at [76, 125] on icon "button" at bounding box center [76, 124] width 4 height 4
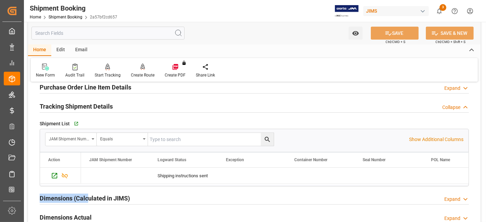
click at [88, 190] on div "Quote Ready In-Transit Delivered Completed Cancelled References Expand JAM Refe…" at bounding box center [254, 149] width 453 height 361
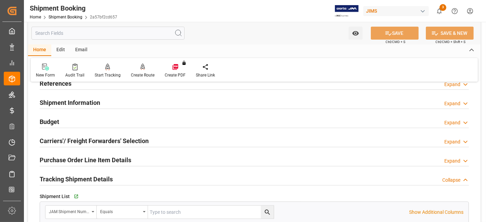
scroll to position [0, 0]
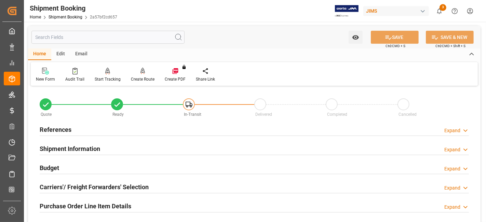
click at [79, 129] on div "References Expand" at bounding box center [255, 129] width 430 height 13
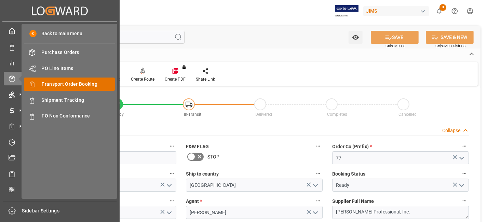
click at [76, 87] on span "Transport Order Booking" at bounding box center [79, 84] width 74 height 7
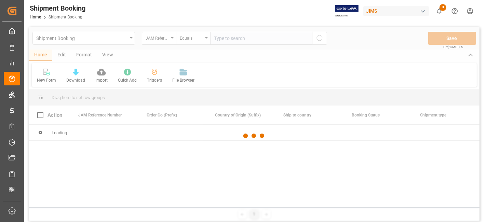
click at [223, 39] on div at bounding box center [254, 136] width 451 height 218
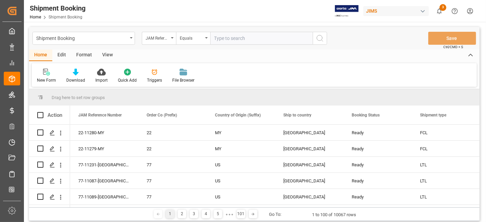
click at [223, 40] on input "text" at bounding box center [261, 38] width 103 height 13
paste input "77-11088-[GEOGRAPHIC_DATA]"
type input "77-11088-[GEOGRAPHIC_DATA]"
click at [323, 42] on icon "search button" at bounding box center [320, 38] width 8 height 8
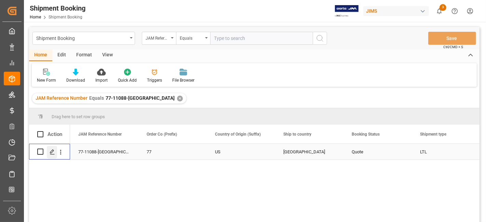
click at [50, 153] on icon "Press SPACE to select this row." at bounding box center [52, 151] width 5 height 5
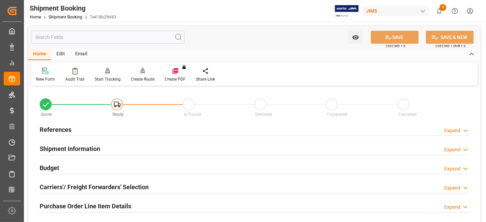
click at [78, 126] on div "References Expand" at bounding box center [255, 129] width 430 height 13
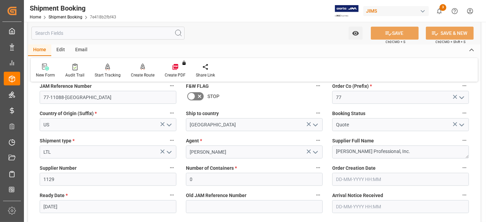
scroll to position [76, 0]
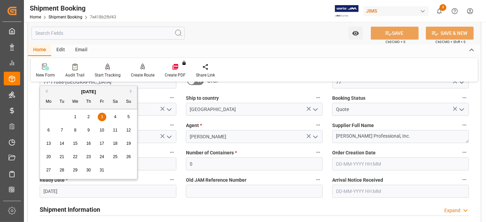
click at [70, 193] on input "03-10-2025" at bounding box center [108, 191] width 137 height 13
drag, startPoint x: 44, startPoint y: 89, endPoint x: 46, endPoint y: 93, distance: 5.0
click at [44, 89] on div "[DATE]" at bounding box center [88, 92] width 97 height 7
click at [46, 94] on div "October 2025" at bounding box center [88, 92] width 97 height 7
click at [47, 92] on button "Previous Month" at bounding box center [45, 91] width 4 height 4
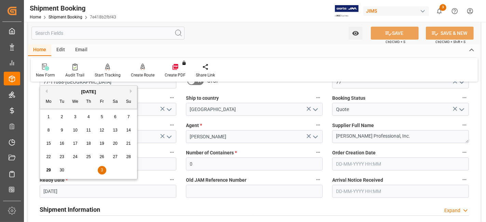
click at [48, 172] on span "29" at bounding box center [48, 170] width 4 height 5
type input "29-09-2025"
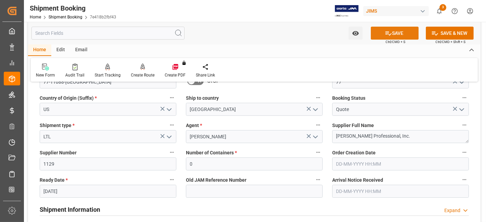
click at [389, 31] on icon at bounding box center [388, 33] width 7 height 7
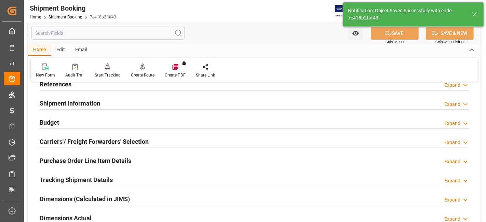
scroll to position [30, 0]
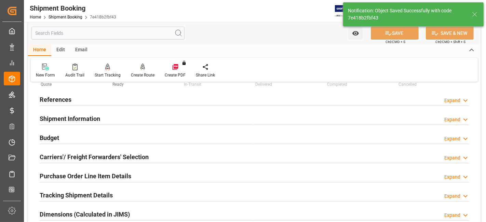
click at [63, 136] on div "Budget Expand" at bounding box center [255, 137] width 430 height 13
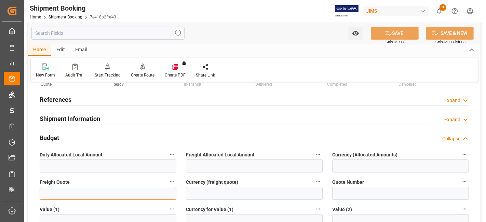
drag, startPoint x: 61, startPoint y: 197, endPoint x: 75, endPoint y: 183, distance: 20.1
click at [61, 197] on input "text" at bounding box center [108, 193] width 137 height 13
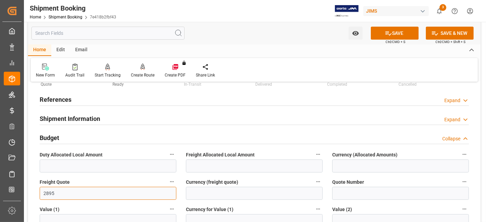
type input "2895"
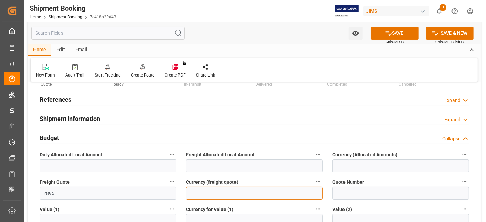
click at [234, 195] on input at bounding box center [254, 193] width 137 height 13
type input "CAD"
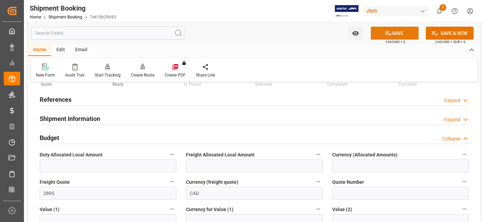
click at [397, 35] on button "SAVE" at bounding box center [395, 33] width 48 height 13
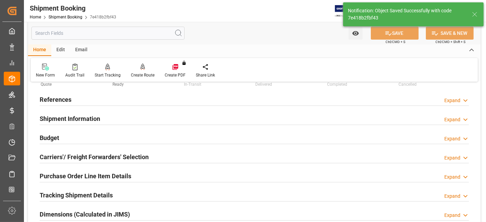
click at [85, 157] on h2 "Carriers'/ Freight Forwarders' Selection" at bounding box center [94, 157] width 109 height 9
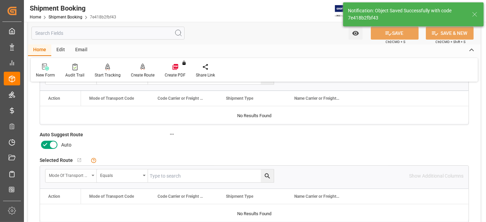
scroll to position [152, 0]
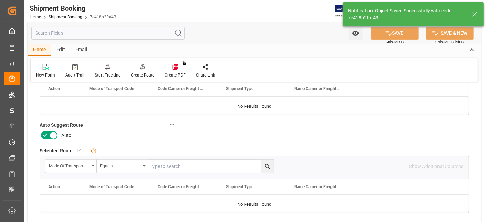
click at [47, 134] on icon at bounding box center [45, 135] width 8 height 8
click at [0, 0] on input "checkbox" at bounding box center [0, 0] width 0 height 0
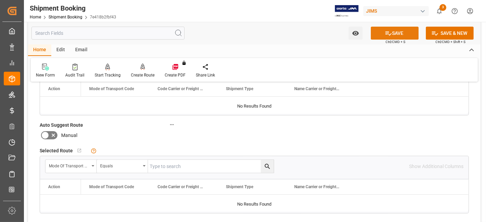
click at [398, 34] on button "SAVE" at bounding box center [395, 33] width 48 height 13
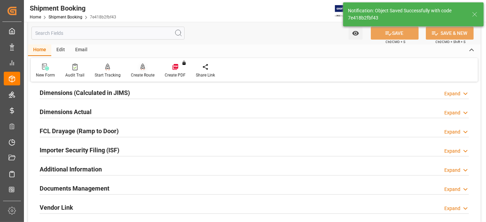
click at [140, 71] on div "Create Route" at bounding box center [143, 70] width 34 height 15
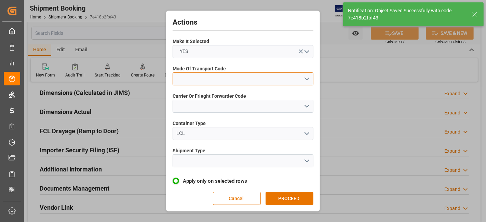
click at [304, 80] on button "open menu" at bounding box center [243, 79] width 141 height 13
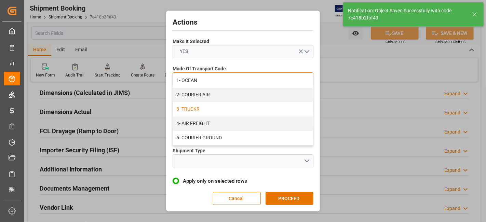
click at [298, 108] on div "3- TRUCKR" at bounding box center [243, 109] width 140 height 14
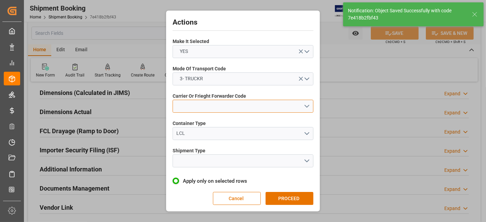
click at [305, 112] on button "open menu" at bounding box center [243, 106] width 141 height 13
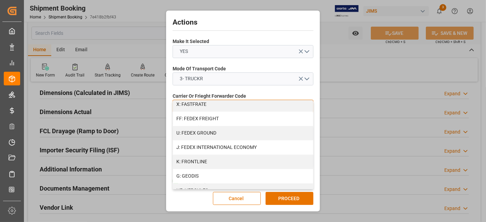
scroll to position [195, 0]
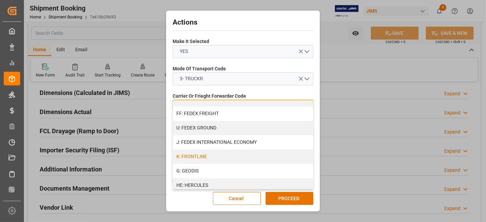
click at [208, 156] on div "K: FRONTLINE" at bounding box center [243, 157] width 140 height 14
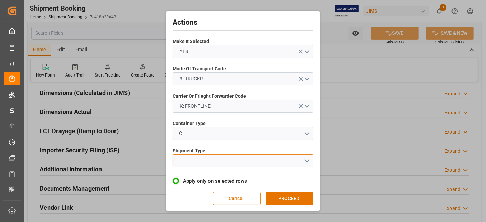
click at [304, 158] on button "open menu" at bounding box center [243, 161] width 141 height 13
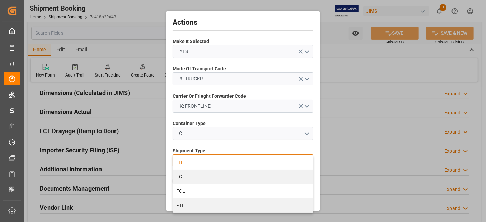
click at [202, 160] on div "LTL" at bounding box center [243, 163] width 140 height 14
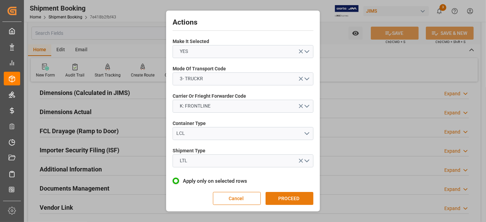
click at [300, 199] on button "PROCEED" at bounding box center [290, 198] width 48 height 13
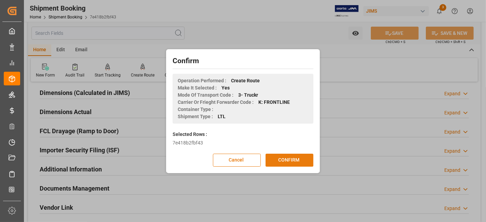
click at [282, 159] on button "CONFIRM" at bounding box center [290, 160] width 48 height 13
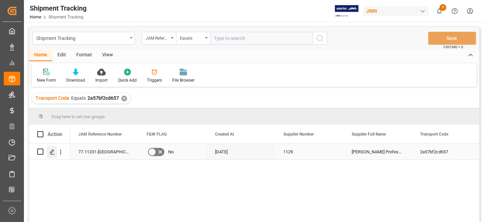
click at [52, 154] on icon "Press SPACE to select this row." at bounding box center [52, 151] width 5 height 5
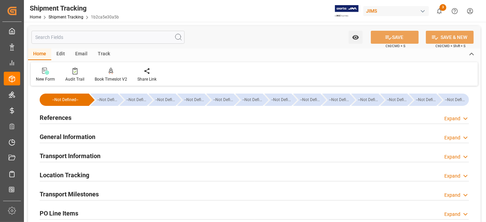
click at [82, 115] on div "References Expand" at bounding box center [255, 117] width 430 height 13
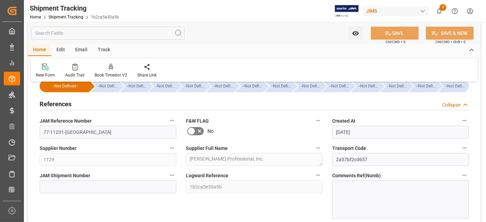
scroll to position [15, 0]
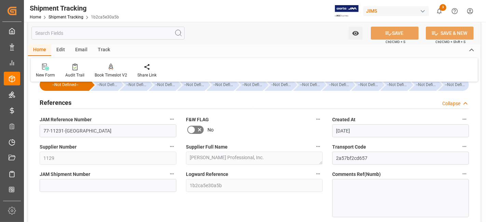
click at [82, 115] on label "JAM Reference Number" at bounding box center [108, 120] width 137 height 10
click at [168, 115] on button "JAM Reference Number" at bounding box center [172, 119] width 9 height 9
click at [80, 103] on div at bounding box center [243, 111] width 486 height 222
click at [68, 100] on h2 "References" at bounding box center [56, 102] width 32 height 9
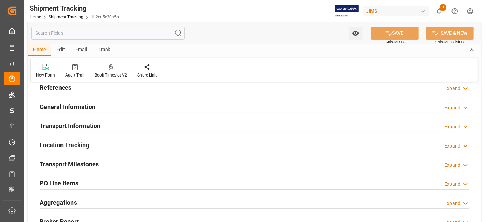
click at [82, 160] on h2 "Transport Milestones" at bounding box center [69, 164] width 59 height 9
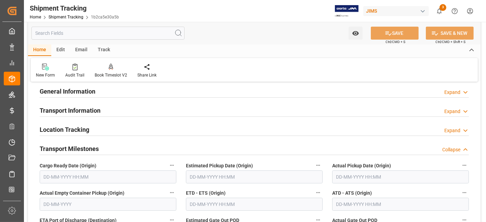
scroll to position [61, 0]
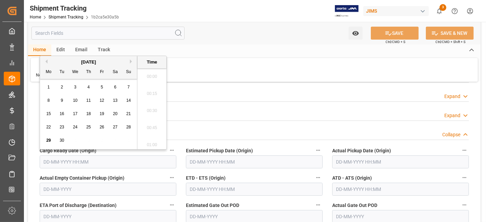
click at [83, 161] on input "text" at bounding box center [108, 162] width 137 height 13
drag, startPoint x: 46, startPoint y: 140, endPoint x: 53, endPoint y: 138, distance: 7.0
click at [46, 140] on span "29" at bounding box center [48, 140] width 4 height 5
type input "29-09-2025 00:00"
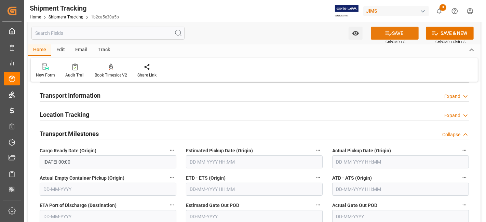
click at [383, 29] on button "SAVE" at bounding box center [395, 33] width 48 height 13
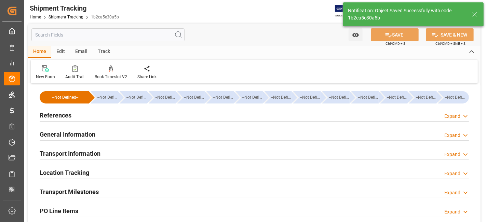
scroll to position [0, 0]
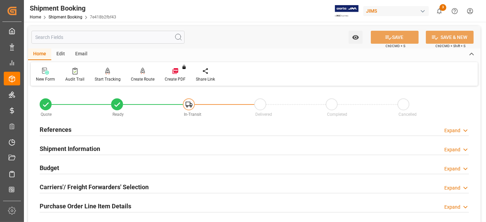
click at [85, 186] on h2 "Carriers'/ Freight Forwarders' Selection" at bounding box center [94, 187] width 109 height 9
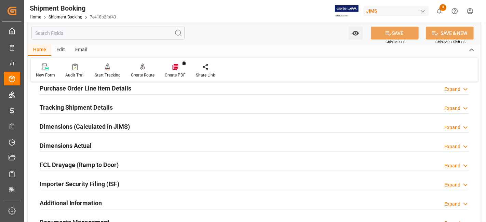
scroll to position [289, 0]
click at [70, 107] on h2 "Tracking Shipment Details" at bounding box center [76, 107] width 73 height 9
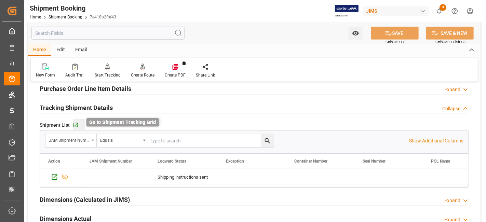
click at [76, 125] on icon "button" at bounding box center [76, 125] width 4 height 4
click at [89, 114] on div "Tracking Shipment Details Collapse" at bounding box center [254, 108] width 439 height 19
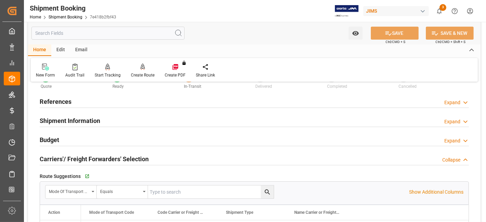
scroll to position [0, 0]
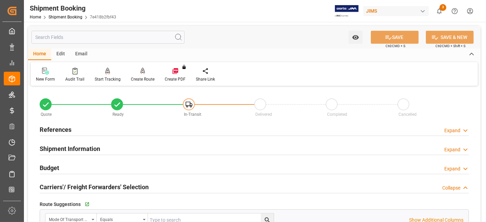
click at [64, 127] on h2 "References" at bounding box center [56, 129] width 32 height 9
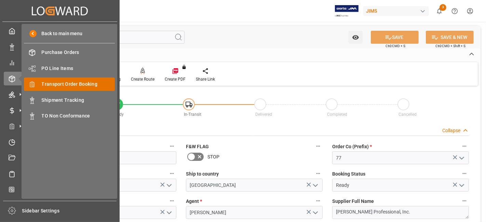
click at [79, 82] on span "Transport Order Booking" at bounding box center [79, 84] width 74 height 7
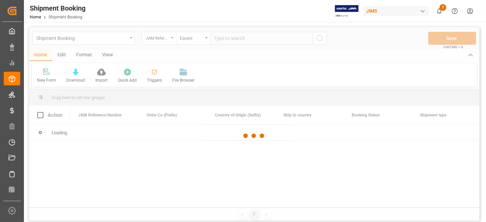
click at [226, 38] on div at bounding box center [254, 136] width 451 height 218
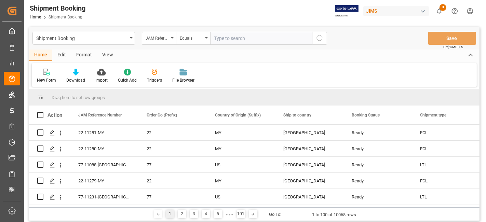
click at [223, 40] on input "text" at bounding box center [261, 38] width 103 height 13
paste input "77-11087-US"
type input "77-11087-US"
click at [322, 41] on icon "search button" at bounding box center [320, 38] width 8 height 8
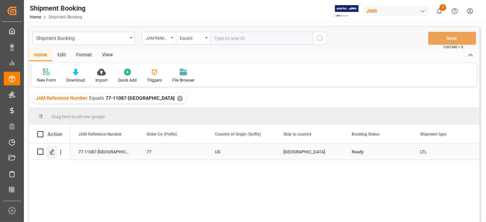
click at [52, 151] on icon "Press SPACE to select this row." at bounding box center [52, 151] width 5 height 5
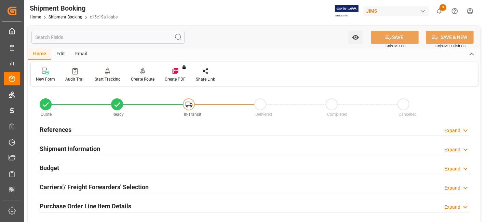
click at [66, 162] on div "Budget Expand" at bounding box center [255, 167] width 430 height 13
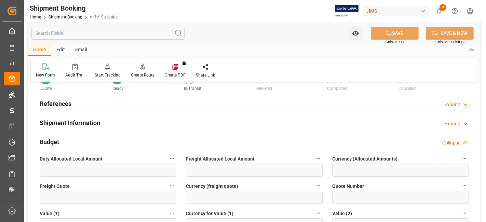
scroll to position [38, 0]
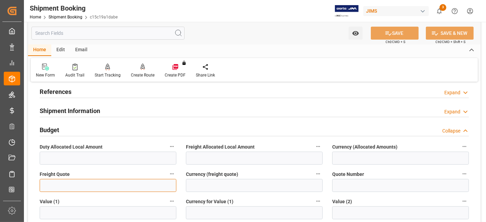
click at [56, 183] on input "text" at bounding box center [108, 185] width 137 height 13
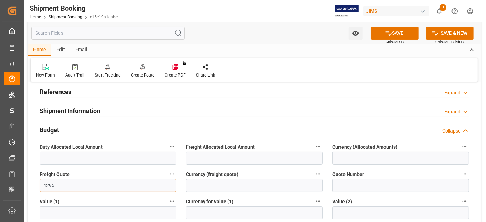
type input "4295"
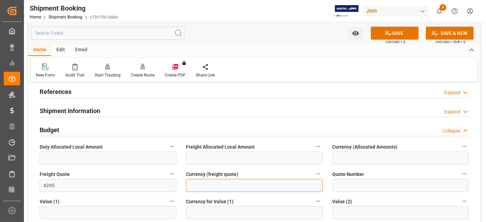
click at [220, 189] on input at bounding box center [254, 185] width 137 height 13
type input "CAD"
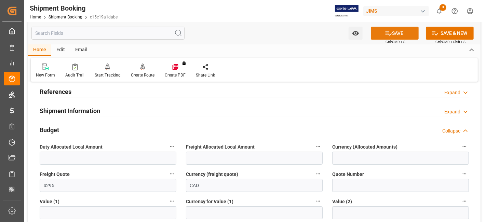
click at [386, 37] on icon at bounding box center [388, 33] width 7 height 7
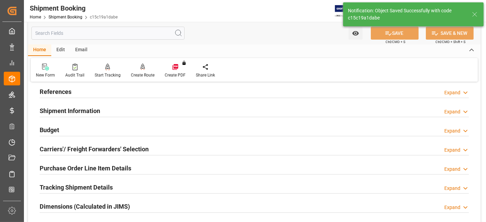
click at [85, 152] on h2 "Carriers'/ Freight Forwarders' Selection" at bounding box center [94, 149] width 109 height 9
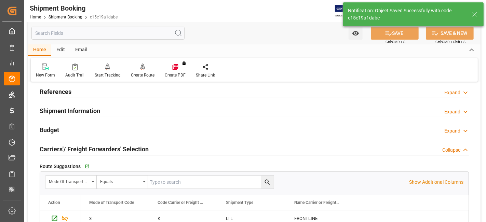
click at [85, 152] on h2 "Carriers'/ Freight Forwarders' Selection" at bounding box center [94, 149] width 109 height 9
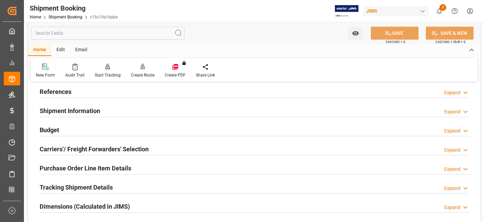
click at [71, 93] on div "References Expand" at bounding box center [255, 91] width 430 height 13
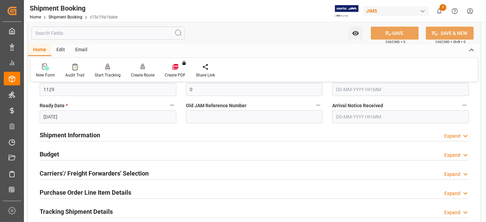
scroll to position [152, 0]
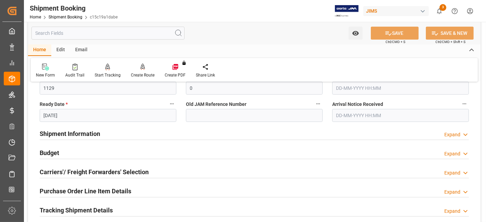
click at [96, 170] on h2 "Carriers'/ Freight Forwarders' Selection" at bounding box center [94, 172] width 109 height 9
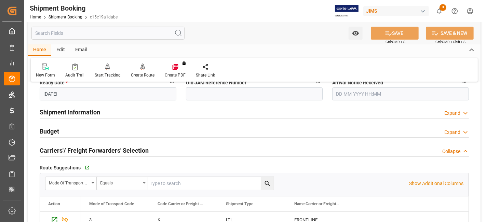
scroll to position [190, 0]
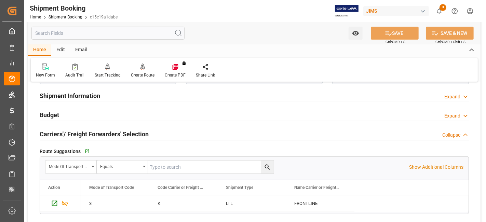
click at [67, 133] on h2 "Carriers'/ Freight Forwarders' Selection" at bounding box center [94, 134] width 109 height 9
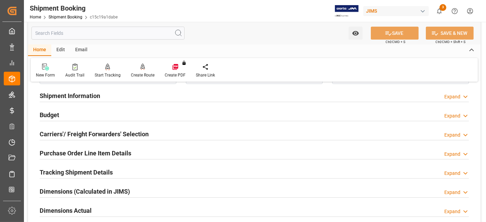
click at [57, 116] on h2 "Budget" at bounding box center [49, 114] width 19 height 9
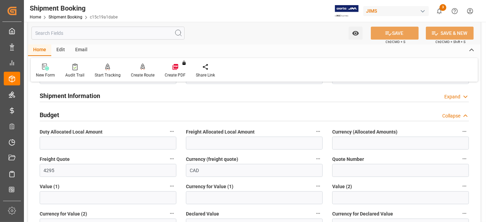
click at [57, 116] on h2 "Budget" at bounding box center [49, 114] width 19 height 9
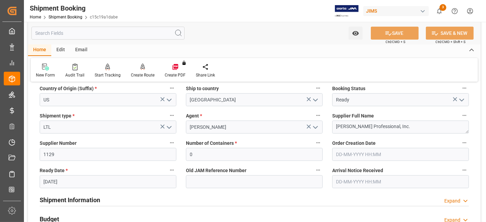
scroll to position [76, 0]
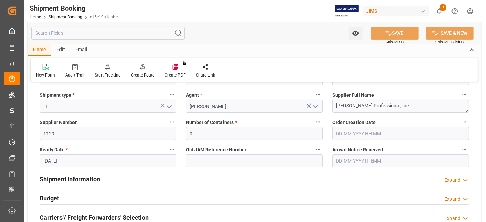
click at [296, 181] on div "Shipment Information Expand" at bounding box center [255, 178] width 430 height 13
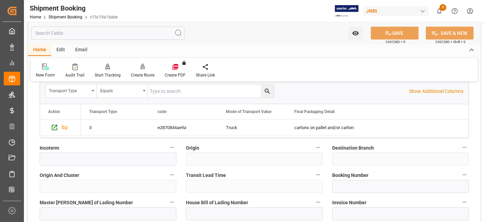
scroll to position [350, 0]
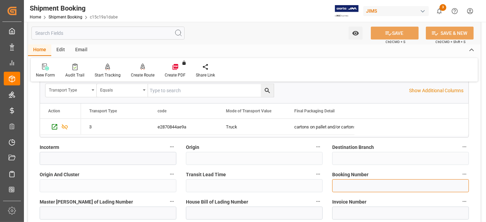
click at [346, 187] on input at bounding box center [401, 186] width 137 height 13
click at [353, 181] on input at bounding box center [401, 186] width 137 height 13
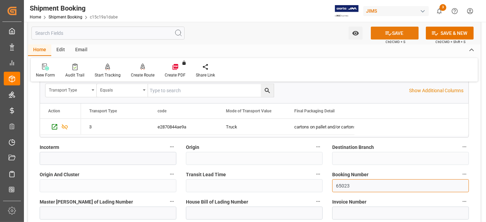
type input "65023"
click at [383, 36] on button "SAVE" at bounding box center [395, 33] width 48 height 13
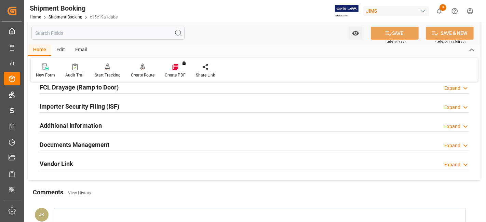
scroll to position [197, 0]
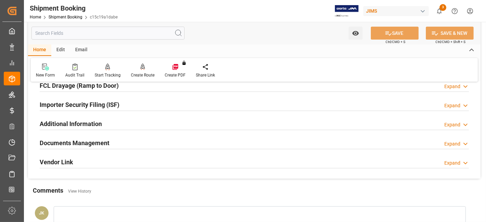
click at [80, 139] on h2 "Documents Management" at bounding box center [75, 143] width 70 height 9
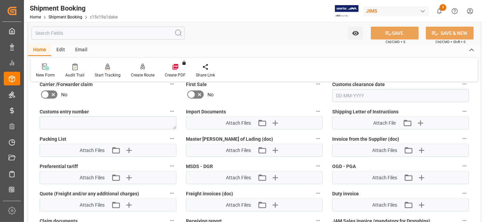
scroll to position [350, 0]
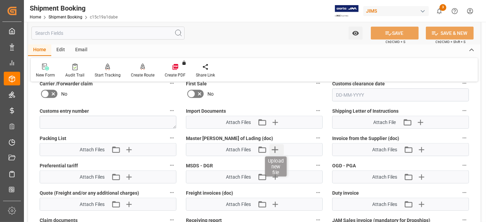
click at [276, 149] on icon "button" at bounding box center [275, 149] width 11 height 11
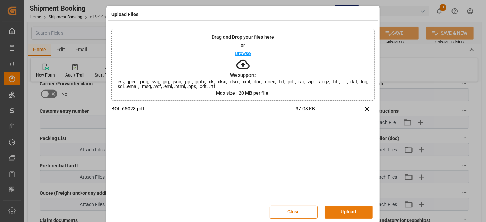
click at [346, 213] on button "Upload" at bounding box center [349, 212] width 48 height 13
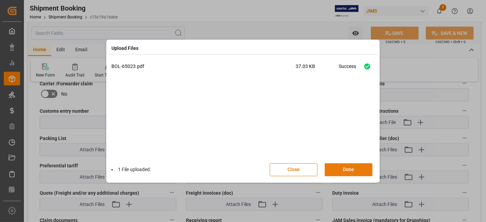
click at [338, 170] on button "Done" at bounding box center [349, 170] width 48 height 13
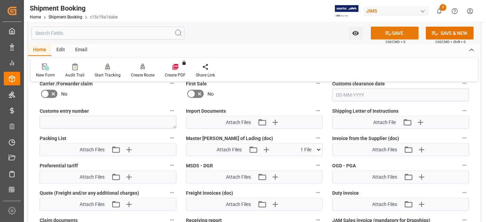
click at [386, 34] on icon at bounding box center [389, 33] width 6 height 4
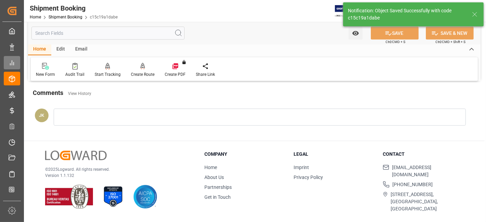
scroll to position [289, 0]
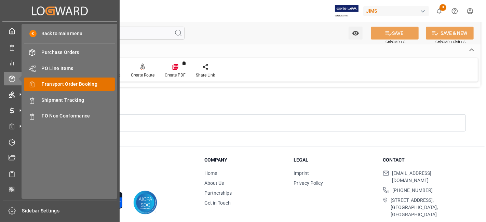
click at [82, 86] on span "Transport Order Booking" at bounding box center [79, 84] width 74 height 7
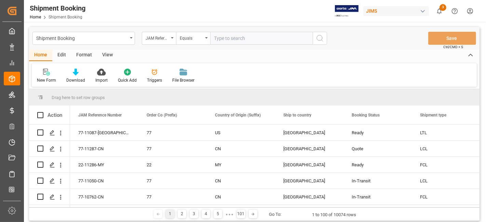
click at [224, 38] on input "text" at bounding box center [261, 38] width 103 height 13
paste input "77-11089-[GEOGRAPHIC_DATA]"
type input "77-11089-[GEOGRAPHIC_DATA]"
click at [324, 39] on button "search button" at bounding box center [320, 38] width 14 height 13
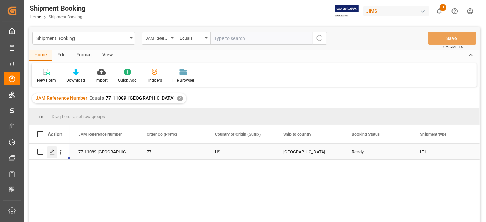
click at [49, 151] on div "Press SPACE to select this row." at bounding box center [52, 152] width 10 height 13
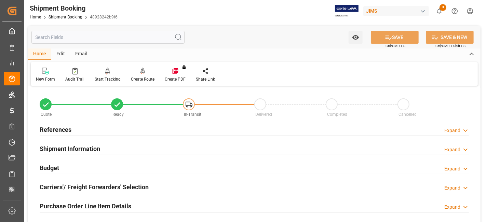
click at [83, 147] on h2 "Shipment Information" at bounding box center [70, 148] width 61 height 9
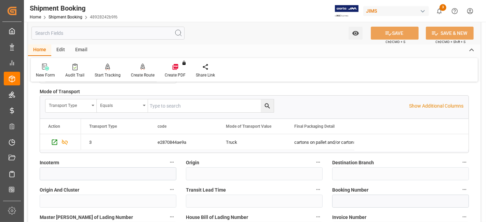
scroll to position [213, 0]
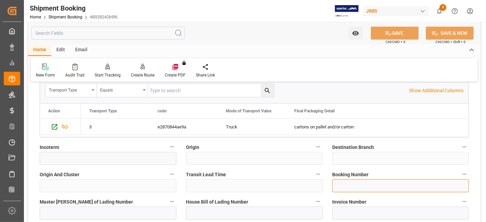
click at [375, 187] on input at bounding box center [401, 186] width 137 height 13
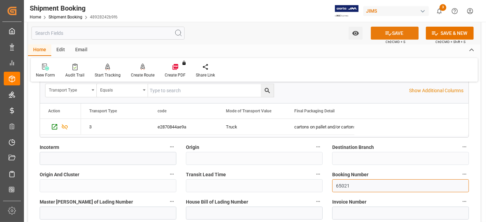
type input "65021"
click at [401, 34] on button "SAVE" at bounding box center [395, 33] width 48 height 13
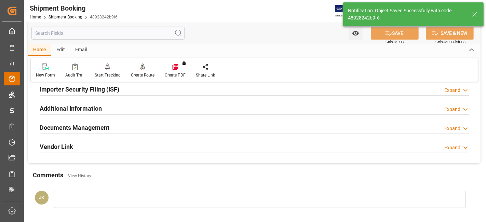
scroll to position [0, 0]
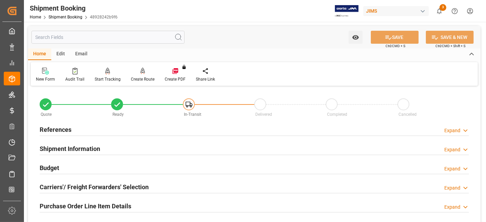
click at [79, 127] on div "References Expand" at bounding box center [255, 129] width 430 height 13
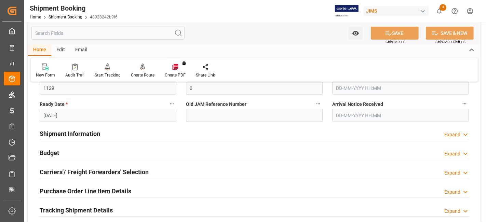
click at [100, 131] on div "Shipment Information Expand" at bounding box center [255, 133] width 430 height 13
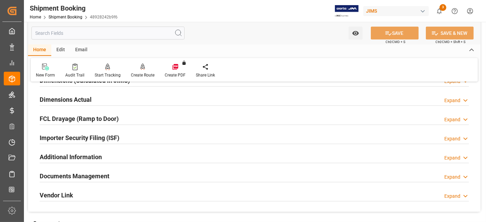
click at [65, 173] on h2 "Documents Management" at bounding box center [75, 176] width 70 height 9
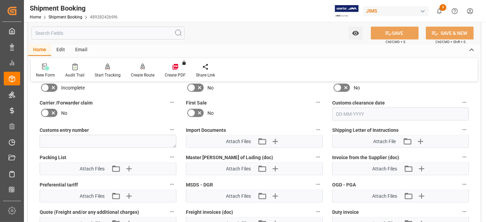
scroll to position [745, 0]
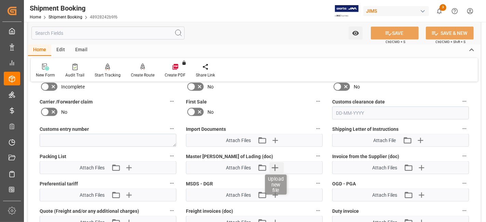
click at [275, 168] on icon "button" at bounding box center [275, 167] width 11 height 11
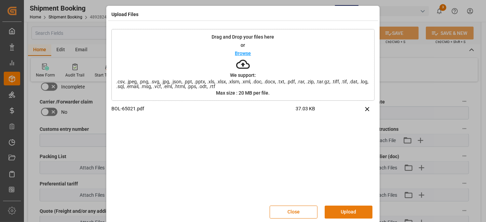
click at [347, 210] on button "Upload" at bounding box center [349, 212] width 48 height 13
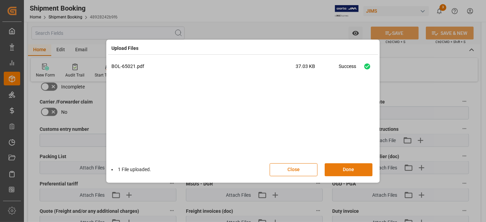
click at [347, 171] on button "Done" at bounding box center [349, 170] width 48 height 13
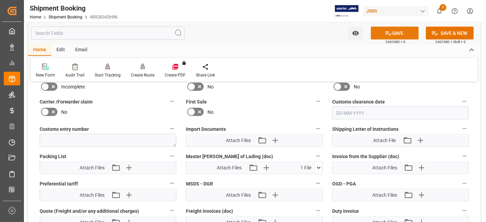
click at [380, 33] on button "SAVE" at bounding box center [395, 33] width 48 height 13
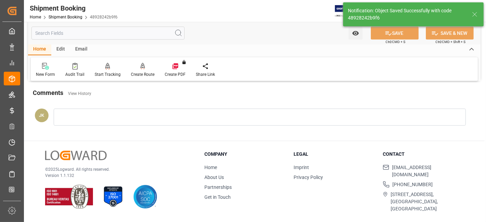
scroll to position [289, 0]
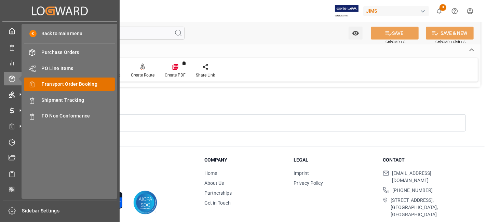
click at [81, 81] on span "Transport Order Booking" at bounding box center [79, 84] width 74 height 7
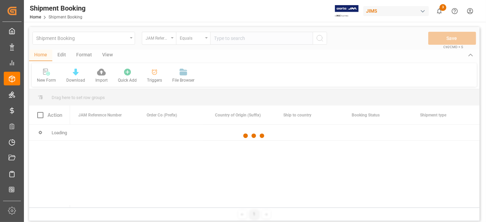
click at [226, 40] on div at bounding box center [254, 136] width 451 height 218
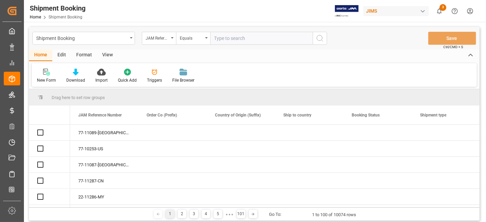
click at [226, 40] on input "text" at bounding box center [261, 38] width 103 height 13
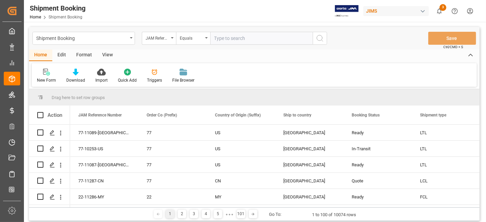
paste input "77-11231-[GEOGRAPHIC_DATA]"
type input "77-11231-[GEOGRAPHIC_DATA]"
click at [319, 43] on button "search button" at bounding box center [320, 38] width 14 height 13
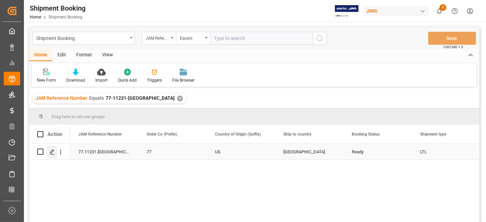
click at [52, 149] on icon "Press SPACE to select this row." at bounding box center [52, 151] width 5 height 5
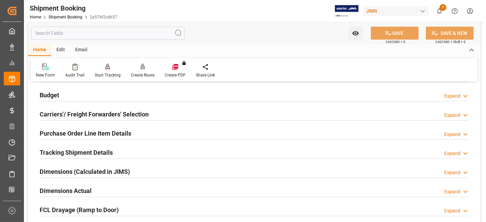
scroll to position [76, 0]
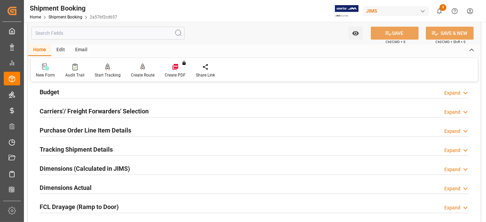
click at [70, 92] on div "Budget Expand" at bounding box center [255, 91] width 430 height 13
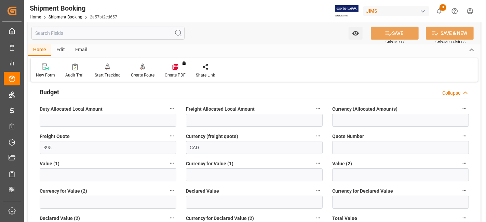
click at [70, 91] on div "Budget Collapse" at bounding box center [255, 91] width 430 height 13
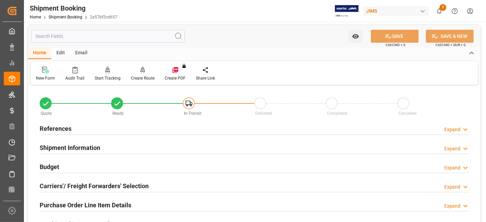
scroll to position [0, 0]
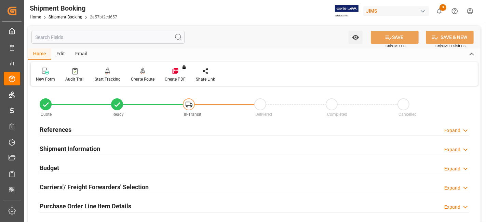
click at [121, 148] on div "Shipment Information Expand" at bounding box center [255, 148] width 430 height 13
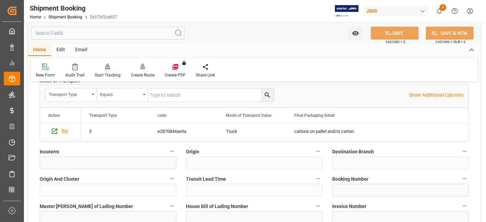
scroll to position [243, 0]
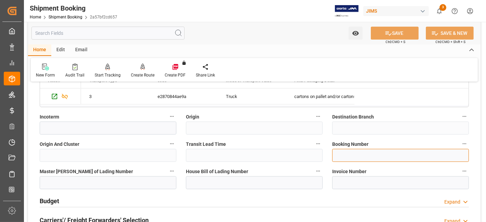
click at [345, 156] on input at bounding box center [401, 155] width 137 height 13
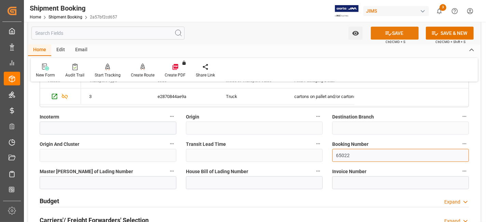
type input "65022"
click at [377, 32] on button "SAVE" at bounding box center [395, 33] width 48 height 13
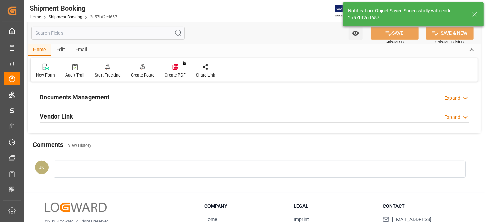
scroll to position [0, 0]
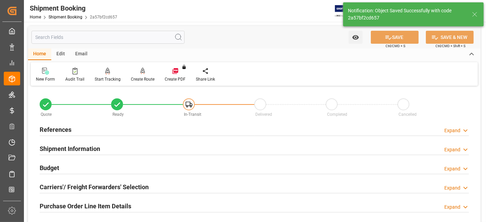
click at [79, 199] on div "Purchase Order Line Item Details" at bounding box center [86, 205] width 92 height 13
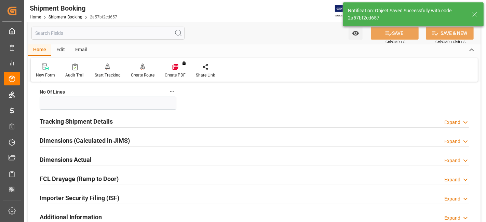
scroll to position [274, 0]
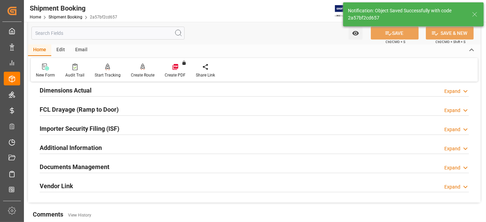
click at [84, 162] on h2 "Documents Management" at bounding box center [75, 166] width 70 height 9
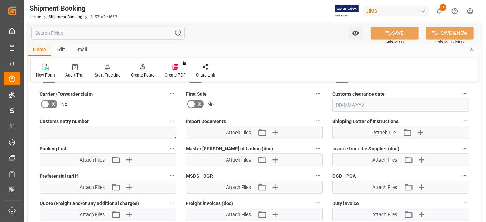
scroll to position [441, 0]
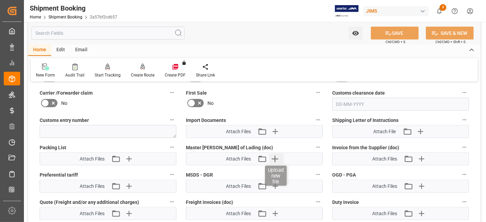
click at [279, 157] on icon "button" at bounding box center [275, 159] width 11 height 11
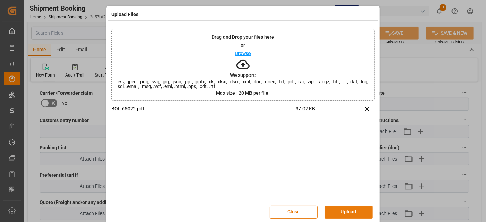
click at [340, 214] on button "Upload" at bounding box center [349, 212] width 48 height 13
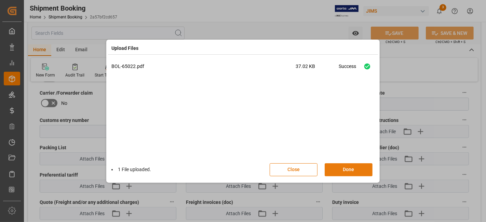
click at [341, 169] on button "Done" at bounding box center [349, 170] width 48 height 13
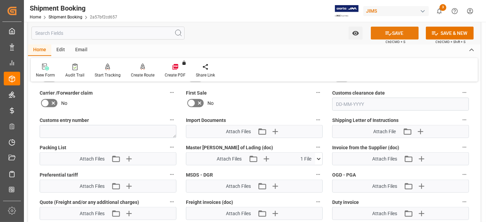
click at [379, 31] on button "SAVE" at bounding box center [395, 33] width 48 height 13
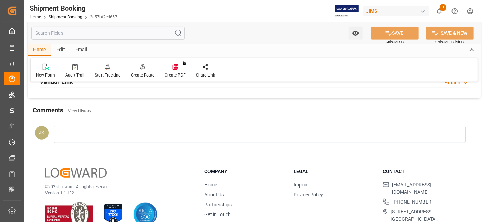
scroll to position [289, 0]
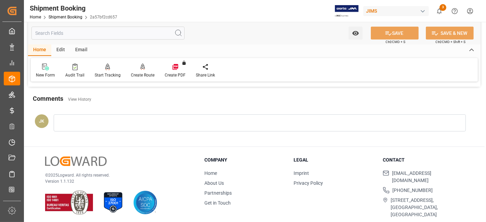
click at [137, 157] on div "© 2025 Logward. All rights reserved. Version 1.1.132" at bounding box center [116, 186] width 142 height 58
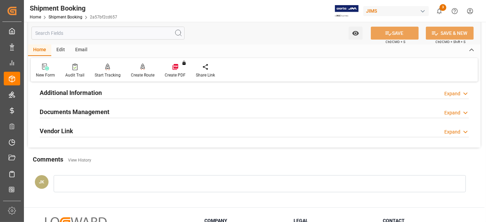
click at [88, 100] on div "Additional Information Expand" at bounding box center [254, 92] width 439 height 19
click at [88, 111] on h2 "Documents Management" at bounding box center [75, 111] width 70 height 9
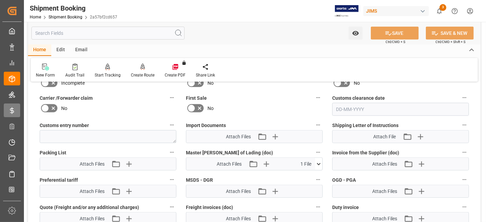
scroll to position [320, 0]
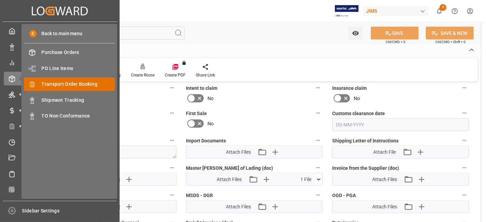
click at [62, 83] on span "Transport Order Booking" at bounding box center [79, 84] width 74 height 7
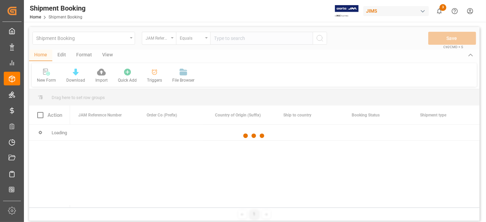
click at [226, 40] on div at bounding box center [254, 136] width 451 height 218
click at [222, 39] on div at bounding box center [254, 136] width 451 height 218
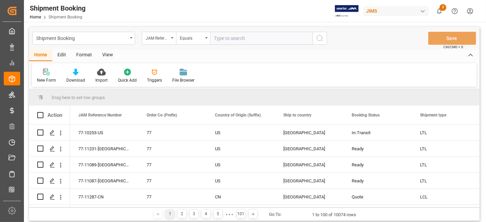
click at [229, 39] on input "text" at bounding box center [261, 38] width 103 height 13
click at [228, 41] on input "text" at bounding box center [261, 38] width 103 height 13
paste input "77-11088-[GEOGRAPHIC_DATA]"
type input "77-11088-[GEOGRAPHIC_DATA]"
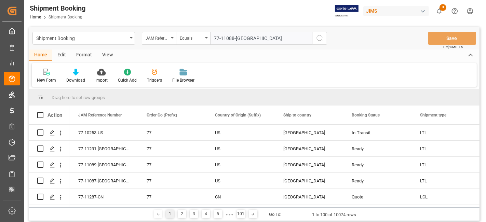
click at [318, 39] on icon "search button" at bounding box center [320, 38] width 8 height 8
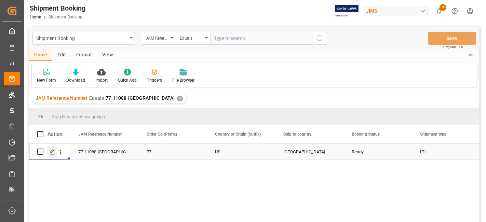
click at [55, 153] on icon "Press SPACE to select this row." at bounding box center [52, 151] width 5 height 5
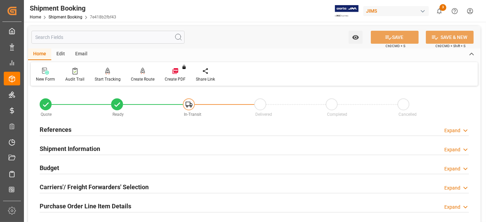
click at [53, 130] on h2 "References" at bounding box center [56, 129] width 32 height 9
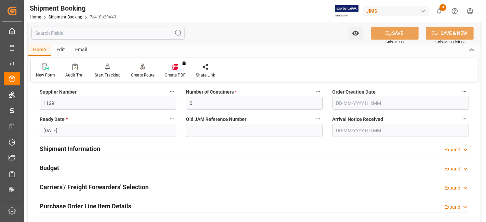
click at [110, 144] on div "Shipment Information Expand" at bounding box center [255, 148] width 430 height 13
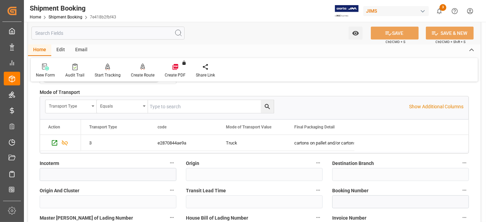
scroll to position [350, 0]
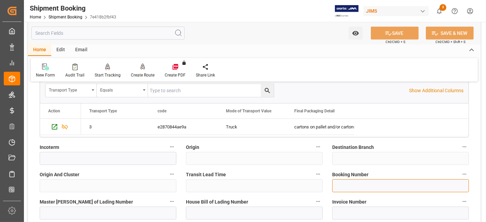
click at [348, 185] on input at bounding box center [401, 186] width 137 height 13
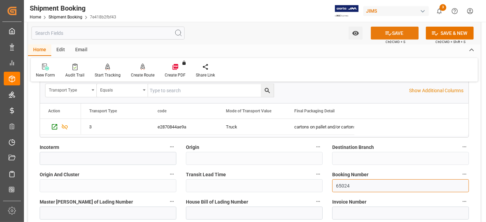
type input "65024"
click at [383, 33] on button "SAVE" at bounding box center [395, 33] width 48 height 13
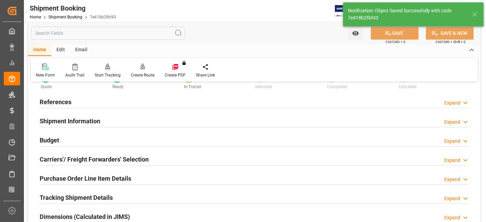
scroll to position [38, 0]
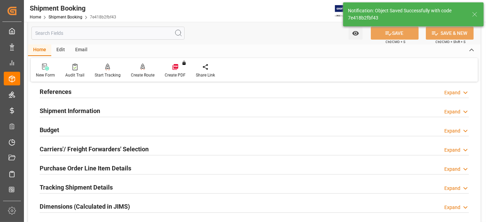
click at [82, 151] on h2 "Carriers'/ Freight Forwarders' Selection" at bounding box center [94, 149] width 109 height 9
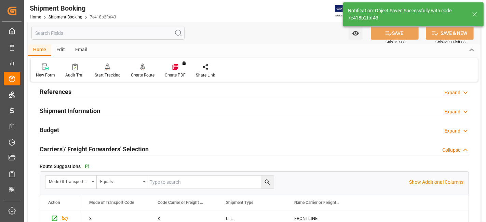
click at [82, 151] on h2 "Carriers'/ Freight Forwarders' Selection" at bounding box center [94, 149] width 109 height 9
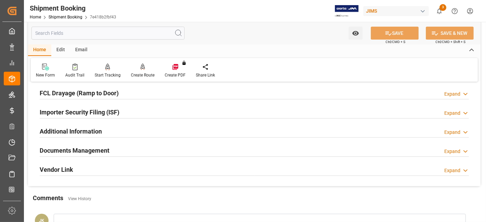
click at [81, 149] on h2 "Documents Management" at bounding box center [75, 150] width 70 height 9
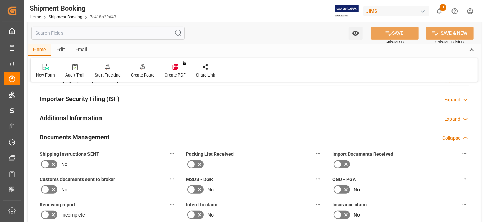
scroll to position [205, 0]
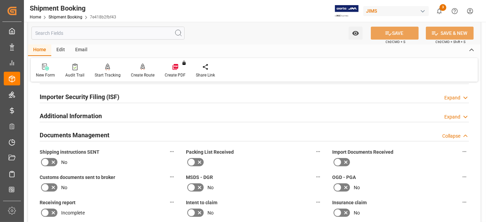
click at [52, 160] on icon at bounding box center [53, 162] width 8 height 8
click at [0, 0] on input "checkbox" at bounding box center [0, 0] width 0 height 0
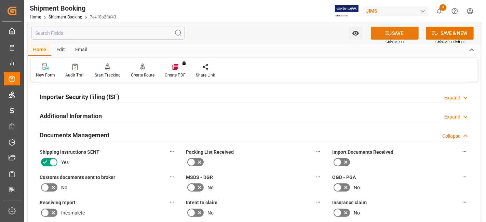
click at [399, 34] on button "SAVE" at bounding box center [395, 33] width 48 height 13
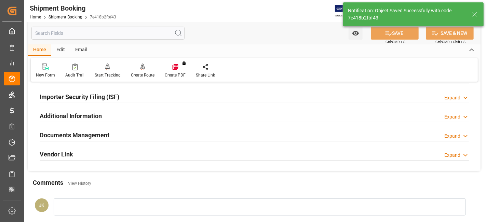
click at [200, 128] on div "Documents Management Expand" at bounding box center [255, 134] width 430 height 13
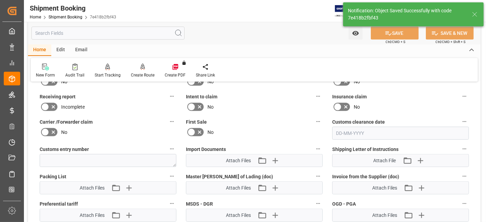
scroll to position [312, 0]
click at [275, 186] on icon "button" at bounding box center [275, 188] width 6 height 6
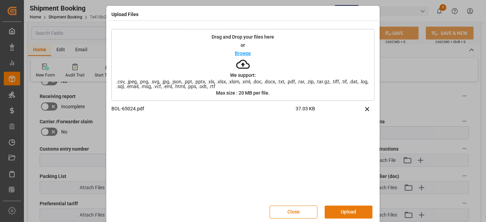
click at [354, 212] on button "Upload" at bounding box center [349, 212] width 48 height 13
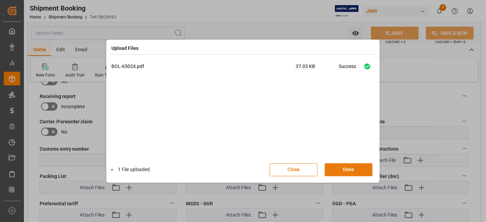
click at [344, 169] on button "Done" at bounding box center [349, 170] width 48 height 13
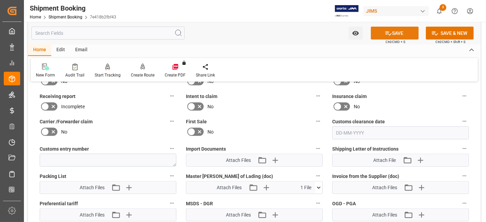
click at [377, 34] on button "SAVE" at bounding box center [395, 33] width 48 height 13
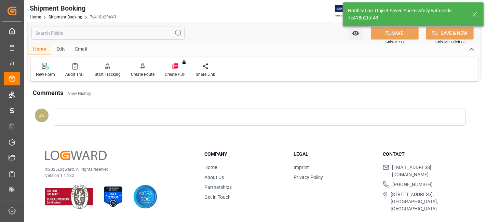
scroll to position [289, 0]
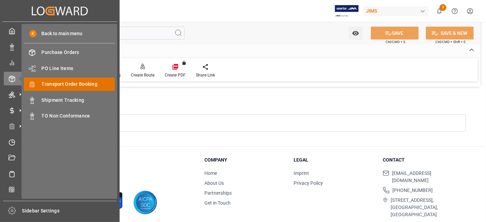
click at [69, 81] on span "Transport Order Booking" at bounding box center [79, 84] width 74 height 7
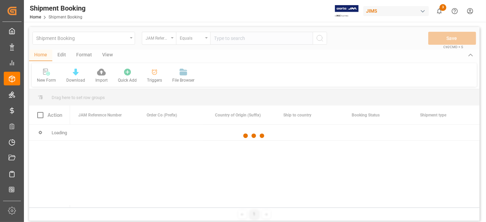
click at [226, 41] on div at bounding box center [254, 136] width 451 height 218
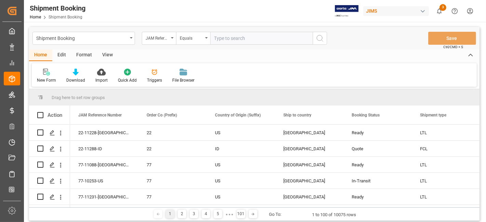
click at [226, 37] on input "text" at bounding box center [261, 38] width 103 height 13
paste input "77-11147-CN"
type input "77-11147-CN"
click at [317, 39] on circle "search button" at bounding box center [319, 37] width 5 height 5
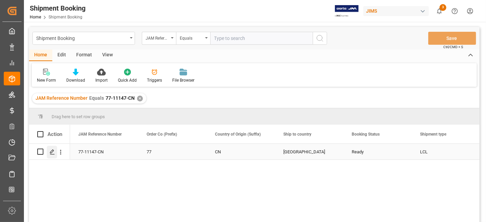
click at [49, 153] on div "Press SPACE to select this row." at bounding box center [52, 152] width 10 height 13
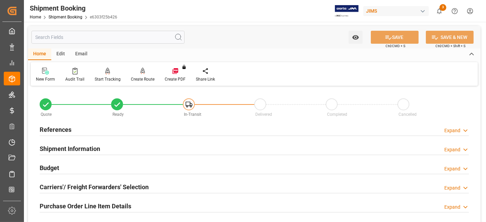
click at [60, 129] on h2 "References" at bounding box center [56, 129] width 32 height 9
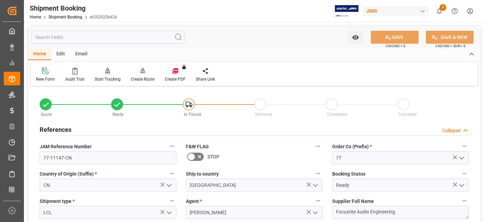
click at [62, 126] on h2 "References" at bounding box center [56, 129] width 32 height 9
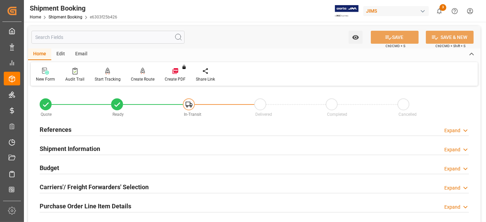
click at [63, 146] on h2 "Shipment Information" at bounding box center [70, 148] width 61 height 9
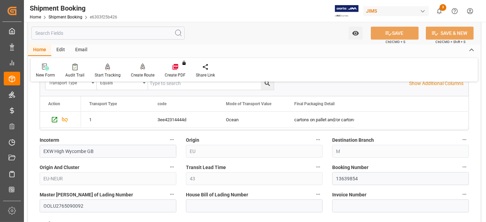
scroll to position [243, 0]
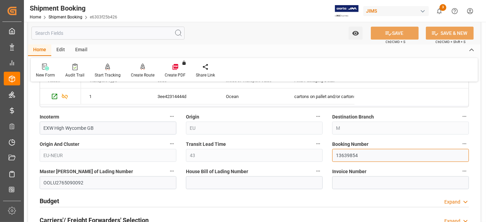
click at [345, 153] on input "13639854" at bounding box center [401, 155] width 137 height 13
click at [73, 204] on div "Budget Expand" at bounding box center [255, 200] width 430 height 13
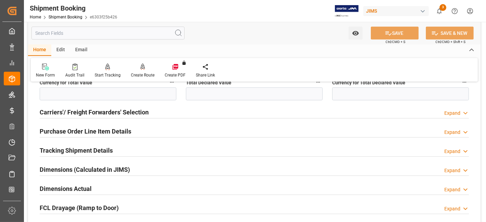
scroll to position [517, 0]
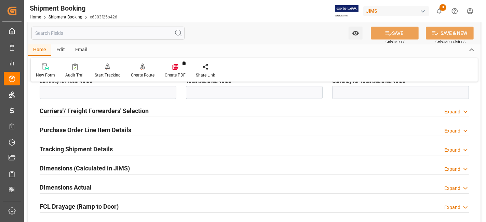
click at [68, 148] on h2 "Tracking Shipment Details" at bounding box center [76, 149] width 73 height 9
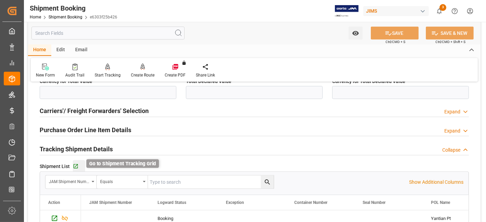
click at [76, 165] on icon "button" at bounding box center [76, 167] width 6 height 6
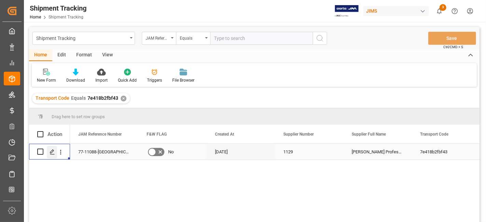
click at [51, 152] on icon "Press SPACE to select this row." at bounding box center [52, 151] width 5 height 5
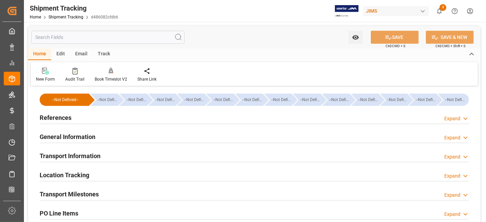
type input "[DATE]"
click at [81, 121] on div "References Expand" at bounding box center [255, 117] width 430 height 13
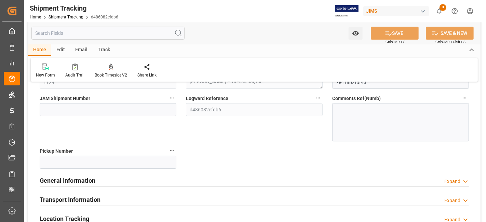
scroll to position [106, 0]
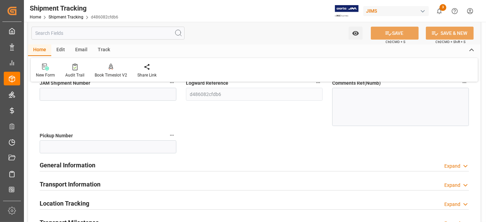
click at [72, 180] on h2 "Transport Information" at bounding box center [70, 184] width 61 height 9
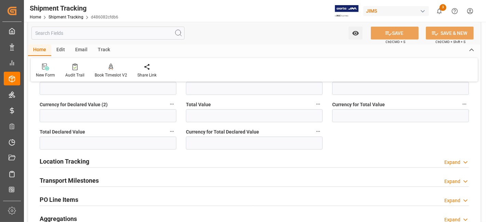
scroll to position [395, 0]
click at [68, 178] on h2 "Transport Milestones" at bounding box center [69, 180] width 59 height 9
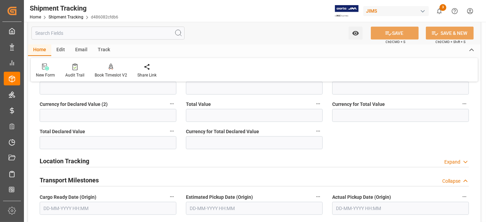
click at [49, 208] on input "text" at bounding box center [108, 208] width 137 height 13
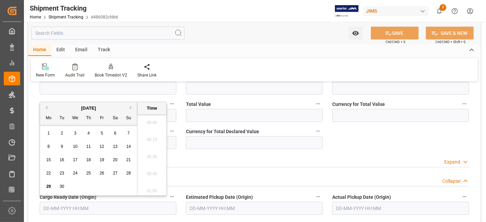
scroll to position [583, 0]
click at [49, 187] on span "29" at bounding box center [48, 186] width 4 height 5
type input "[DATE] 00:00"
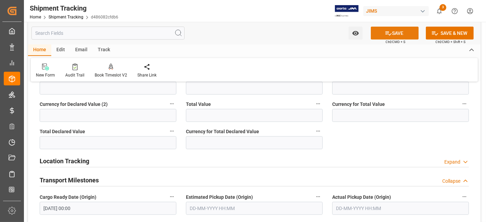
click at [395, 35] on button "SAVE" at bounding box center [395, 33] width 48 height 13
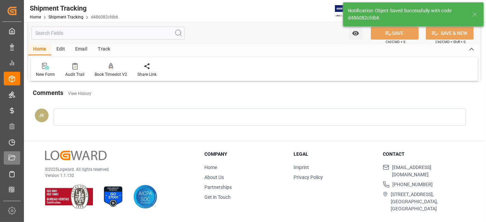
scroll to position [14, 0]
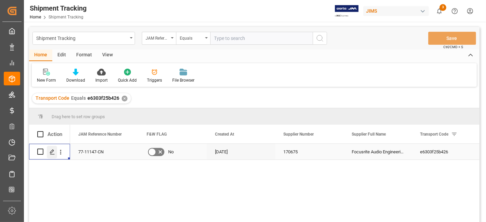
click at [50, 153] on polygon "Press SPACE to select this row." at bounding box center [51, 151] width 3 height 3
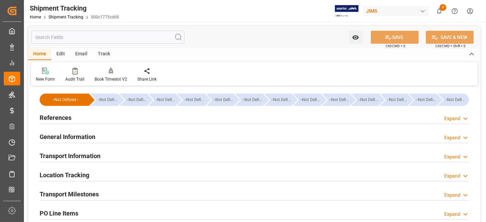
type input "[DATE] 00:00"
type input "[DATE]"
click at [75, 115] on div "References Expand" at bounding box center [255, 117] width 430 height 13
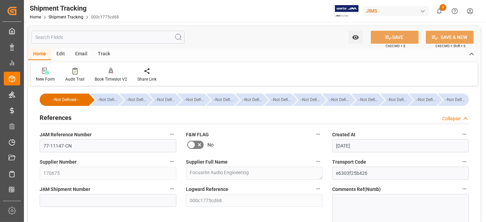
click at [74, 115] on div "References Collapse" at bounding box center [255, 117] width 430 height 13
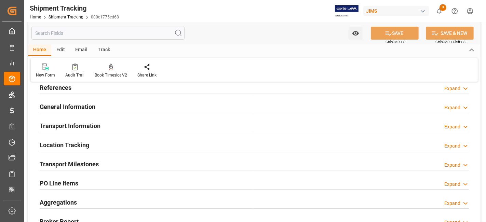
click at [68, 168] on div "Transport Milestones" at bounding box center [69, 163] width 59 height 13
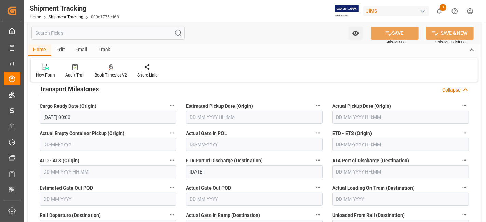
scroll to position [106, 0]
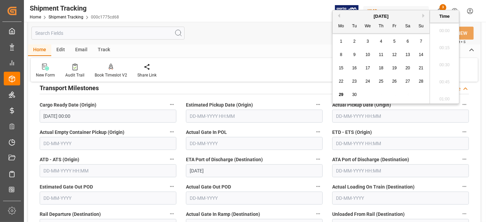
click at [364, 118] on input "text" at bounding box center [401, 116] width 137 height 13
click at [395, 82] on span "26" at bounding box center [394, 81] width 4 height 5
type input "26-09-2025 00:00"
click at [282, 129] on label "Actual Gate In POL" at bounding box center [254, 133] width 137 height 10
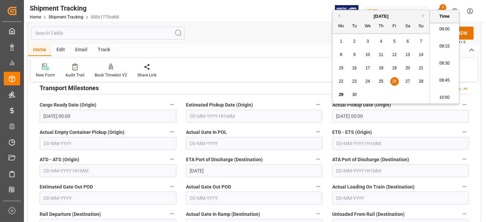
click at [314, 129] on button "Actual Gate In POL" at bounding box center [318, 132] width 9 height 9
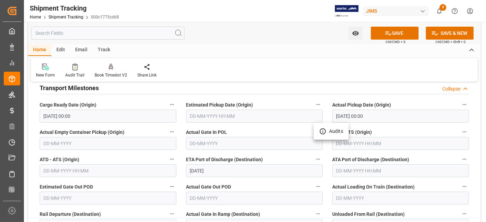
click at [349, 140] on div at bounding box center [243, 111] width 486 height 222
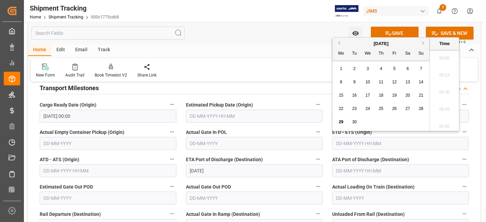
click at [359, 141] on input "text" at bounding box center [401, 143] width 137 height 13
click at [424, 44] on button "Next Month" at bounding box center [425, 43] width 4 height 4
click at [394, 68] on span "3" at bounding box center [395, 68] width 2 height 5
type input "03-10-2025 00:00"
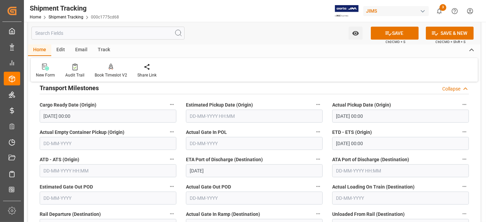
click at [253, 133] on label "Actual Gate In POL" at bounding box center [254, 133] width 137 height 10
click at [314, 133] on button "Actual Gate In POL" at bounding box center [318, 132] width 9 height 9
click at [243, 183] on div at bounding box center [243, 111] width 486 height 222
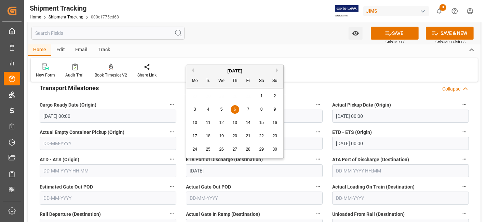
click at [221, 168] on input "06-11-2025" at bounding box center [254, 171] width 137 height 13
click at [275, 69] on div "November 2025" at bounding box center [234, 71] width 97 height 7
click at [279, 73] on div "November 2025" at bounding box center [234, 71] width 97 height 7
click at [277, 71] on button "Next Month" at bounding box center [278, 70] width 4 height 4
click at [261, 123] on span "20" at bounding box center [261, 122] width 4 height 5
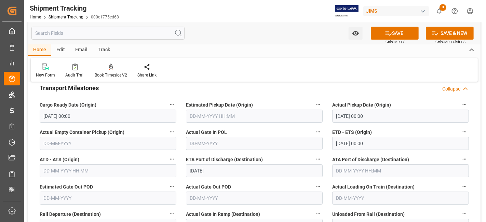
drag, startPoint x: 227, startPoint y: 166, endPoint x: 256, endPoint y: 164, distance: 28.8
click at [227, 166] on input "20-12-2025" at bounding box center [254, 171] width 137 height 13
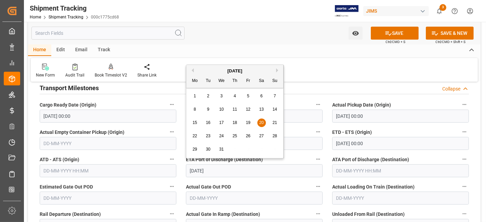
click at [193, 71] on button "Previous Month" at bounding box center [192, 70] width 4 height 4
click at [195, 140] on div "20" at bounding box center [195, 136] width 9 height 8
type input "20-10-2025"
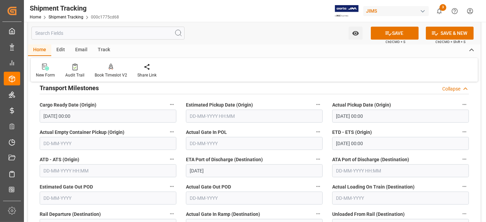
click at [240, 185] on label "Actual Gate Out POD" at bounding box center [254, 187] width 137 height 10
click at [314, 185] on button "Actual Gate Out POD" at bounding box center [318, 186] width 9 height 9
click at [254, 185] on div at bounding box center [243, 111] width 486 height 222
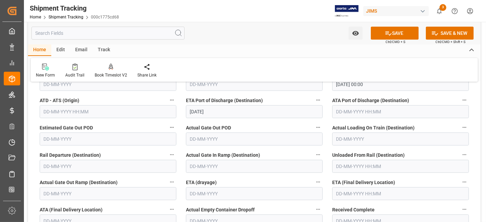
scroll to position [167, 0]
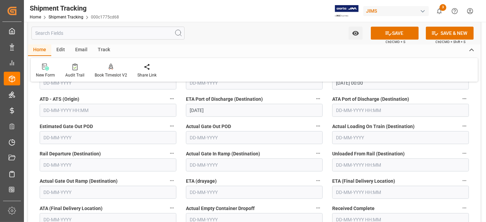
click at [349, 188] on input "text" at bounding box center [401, 192] width 137 height 13
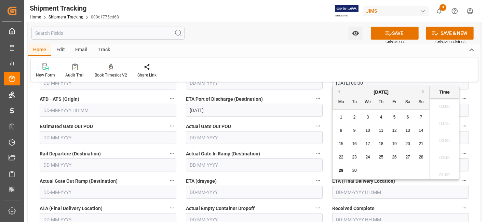
scroll to position [617, 0]
click at [347, 115] on div "1 2 3 4 5 6 7" at bounding box center [381, 117] width 93 height 13
click at [426, 90] on button "Next Month" at bounding box center [425, 92] width 4 height 4
click at [395, 131] on span "7" at bounding box center [395, 130] width 2 height 5
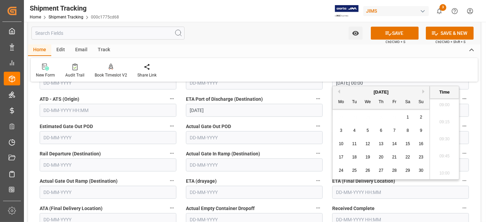
type input "07-11-2025 00:00"
click at [387, 34] on icon at bounding box center [389, 33] width 6 height 4
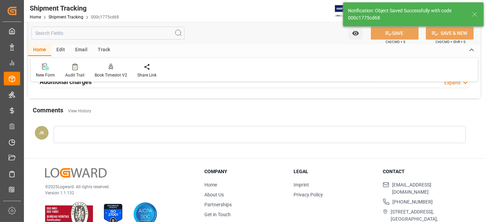
scroll to position [239, 0]
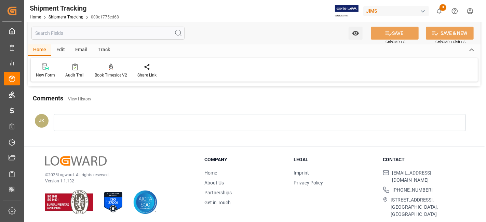
click at [138, 158] on div "© 2025 Logward. All rights reserved. Version 1.1.132" at bounding box center [116, 185] width 142 height 58
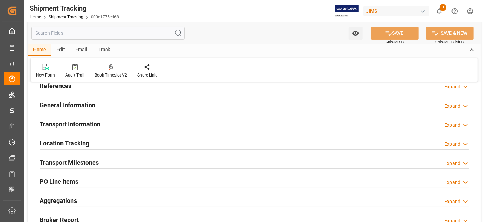
scroll to position [0, 0]
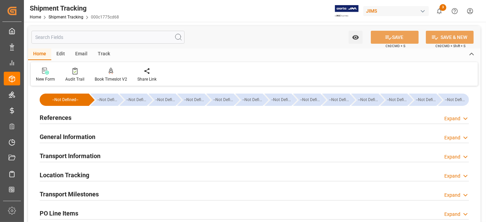
click at [64, 119] on h2 "References" at bounding box center [56, 117] width 32 height 9
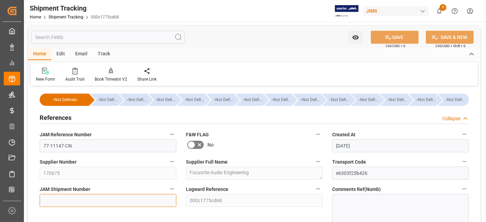
click at [63, 198] on input at bounding box center [108, 200] width 137 height 13
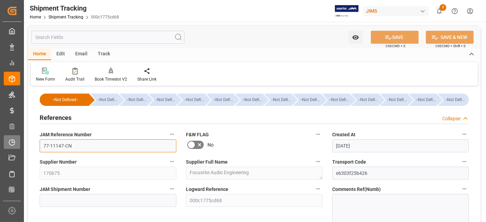
drag, startPoint x: 72, startPoint y: 147, endPoint x: 14, endPoint y: 146, distance: 58.5
click at [22, 143] on div "Created by potrace 1.15, written by Peter Selinger 2001-2017 Created by potrace…" at bounding box center [243, 111] width 486 height 222
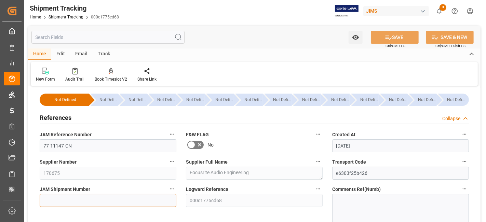
click at [58, 200] on input at bounding box center [108, 200] width 137 height 13
paste input "73221"
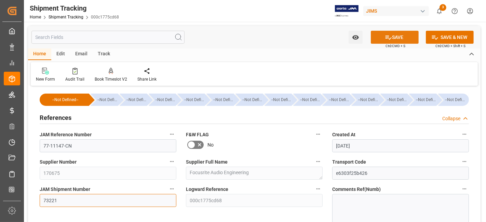
type input "73221"
click at [385, 37] on icon at bounding box center [388, 37] width 7 height 7
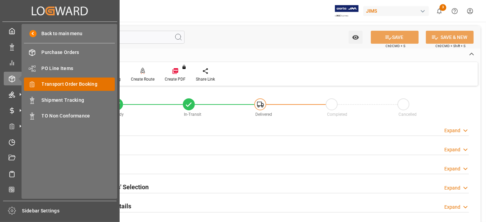
click at [78, 81] on span "Transport Order Booking" at bounding box center [79, 84] width 74 height 7
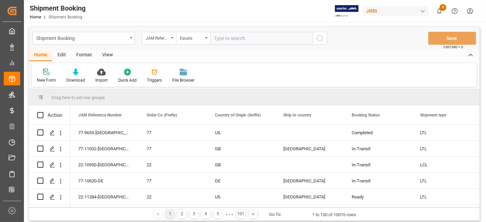
click at [223, 38] on input "text" at bounding box center [261, 38] width 103 height 13
type input "77-11086-US"
click at [322, 36] on icon "search button" at bounding box center [320, 38] width 8 height 8
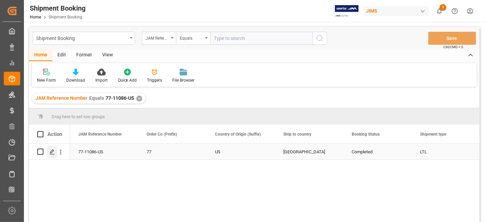
click at [51, 150] on icon "Press SPACE to select this row." at bounding box center [52, 151] width 5 height 5
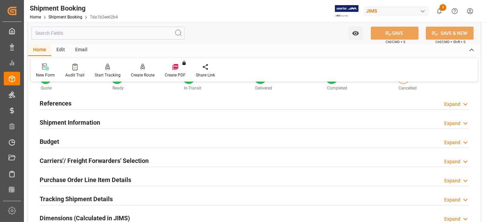
scroll to position [38, 0]
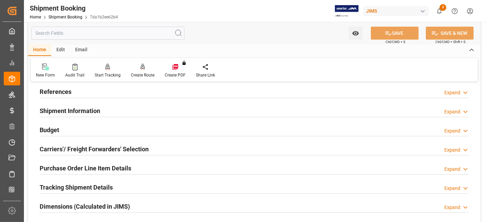
click at [137, 194] on div at bounding box center [255, 194] width 430 height 0
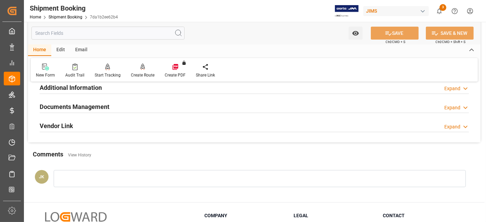
scroll to position [235, 0]
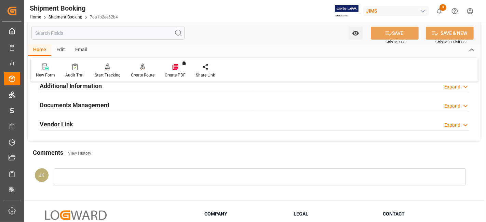
click at [104, 105] on h2 "Documents Management" at bounding box center [75, 105] width 70 height 9
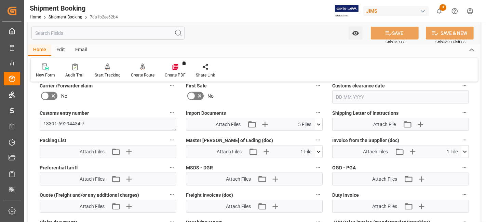
scroll to position [372, 0]
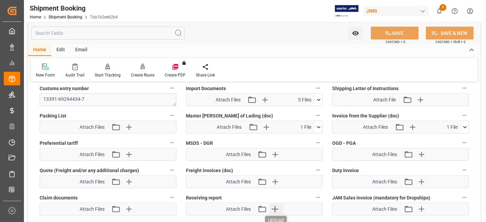
click at [278, 206] on icon "button" at bounding box center [275, 209] width 6 height 6
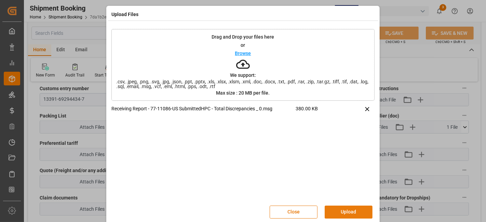
click at [347, 209] on button "Upload" at bounding box center [349, 212] width 48 height 13
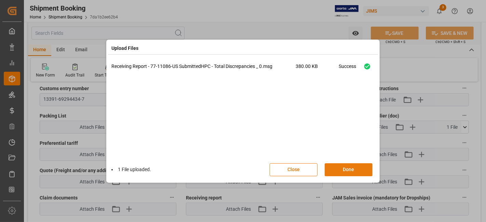
click at [344, 168] on button "Done" at bounding box center [349, 170] width 48 height 13
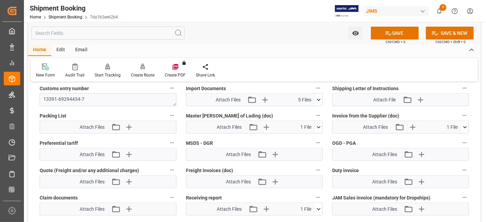
click at [108, 111] on label "Packing List" at bounding box center [108, 116] width 137 height 10
click at [168, 111] on button "Packing List" at bounding box center [172, 115] width 9 height 9
click at [98, 111] on div at bounding box center [243, 111] width 486 height 222
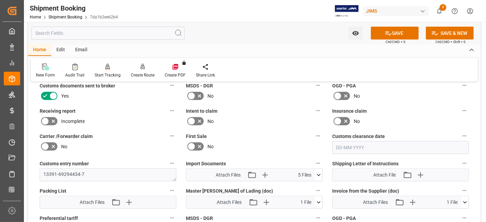
scroll to position [296, 0]
click at [55, 123] on icon at bounding box center [53, 122] width 8 height 8
click at [0, 0] on input "checkbox" at bounding box center [0, 0] width 0 height 0
click at [390, 30] on icon at bounding box center [388, 33] width 7 height 7
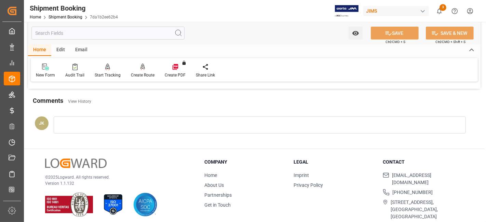
scroll to position [289, 0]
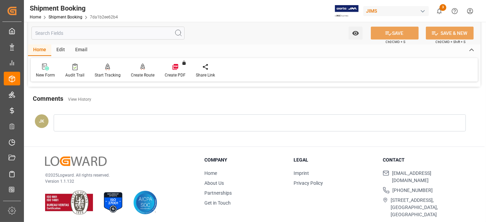
click at [53, 136] on div "JK" at bounding box center [254, 125] width 453 height 36
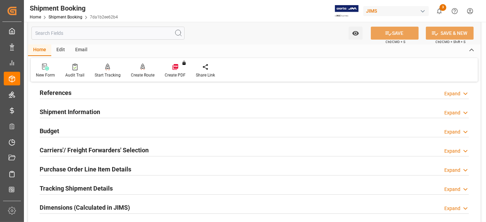
scroll to position [0, 0]
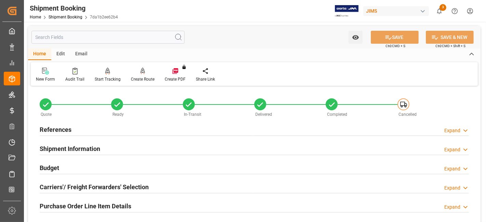
click at [54, 127] on h2 "References" at bounding box center [56, 129] width 32 height 9
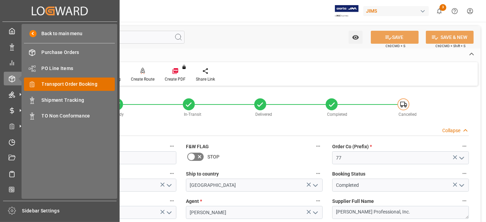
click at [88, 84] on span "Transport Order Booking" at bounding box center [79, 84] width 74 height 7
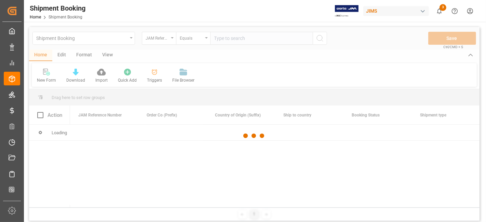
click at [222, 39] on div at bounding box center [254, 136] width 451 height 218
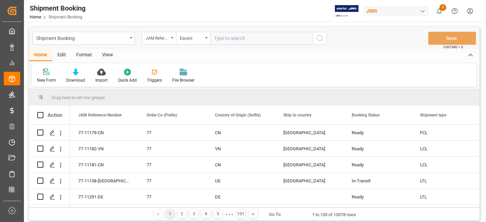
click at [222, 40] on input "text" at bounding box center [261, 38] width 103 height 13
paste input "77-11274-IT"
type input "77-11274-IT"
click at [320, 38] on icon "search button" at bounding box center [320, 38] width 8 height 8
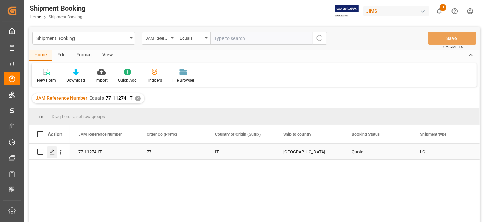
click at [51, 154] on icon "Press SPACE to select this row." at bounding box center [52, 151] width 5 height 5
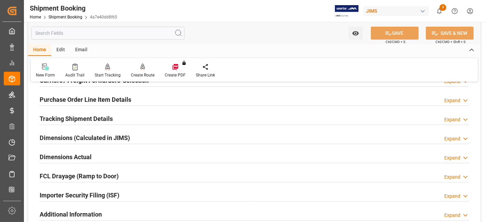
scroll to position [114, 0]
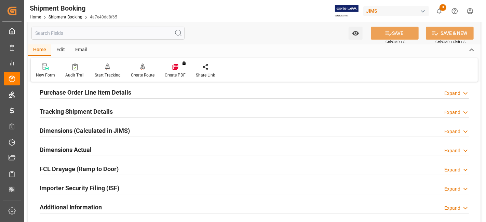
click at [97, 203] on h2 "Additional Information" at bounding box center [71, 207] width 62 height 9
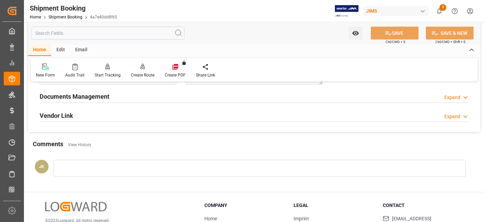
scroll to position [283, 0]
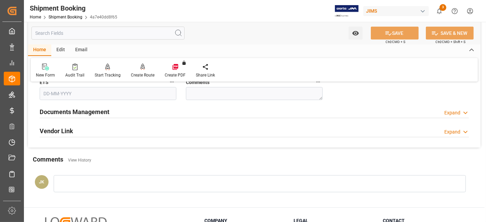
click at [100, 111] on h2 "Documents Management" at bounding box center [75, 111] width 70 height 9
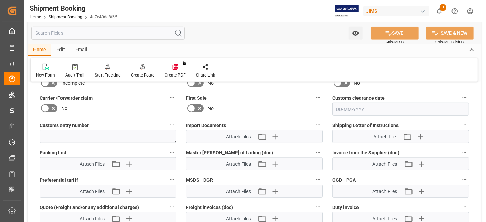
scroll to position [405, 0]
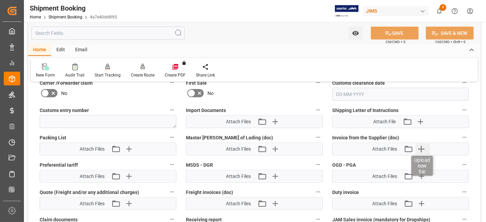
click at [421, 146] on icon "button" at bounding box center [421, 149] width 6 height 6
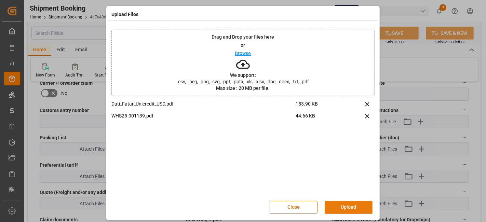
click at [346, 208] on button "Upload" at bounding box center [349, 207] width 48 height 13
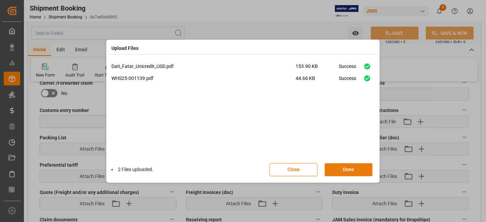
click at [344, 171] on button "Done" at bounding box center [349, 170] width 48 height 13
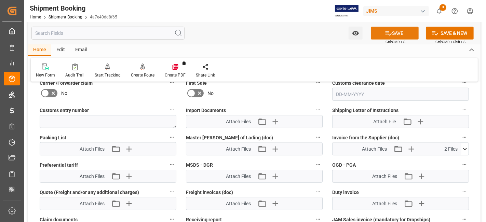
click at [383, 37] on button "SAVE" at bounding box center [395, 33] width 48 height 13
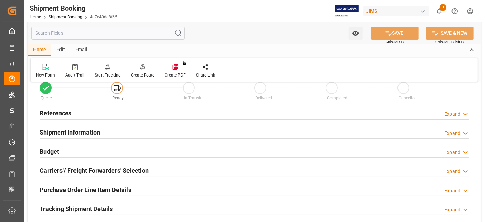
scroll to position [16, 0]
click at [81, 114] on div "References Expand" at bounding box center [255, 113] width 430 height 13
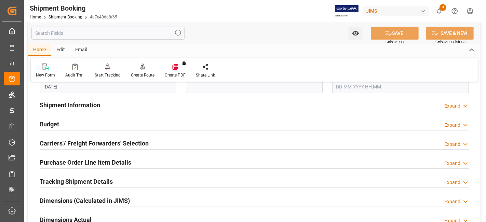
scroll to position [183, 0]
